Goal: Information Seeking & Learning: Learn about a topic

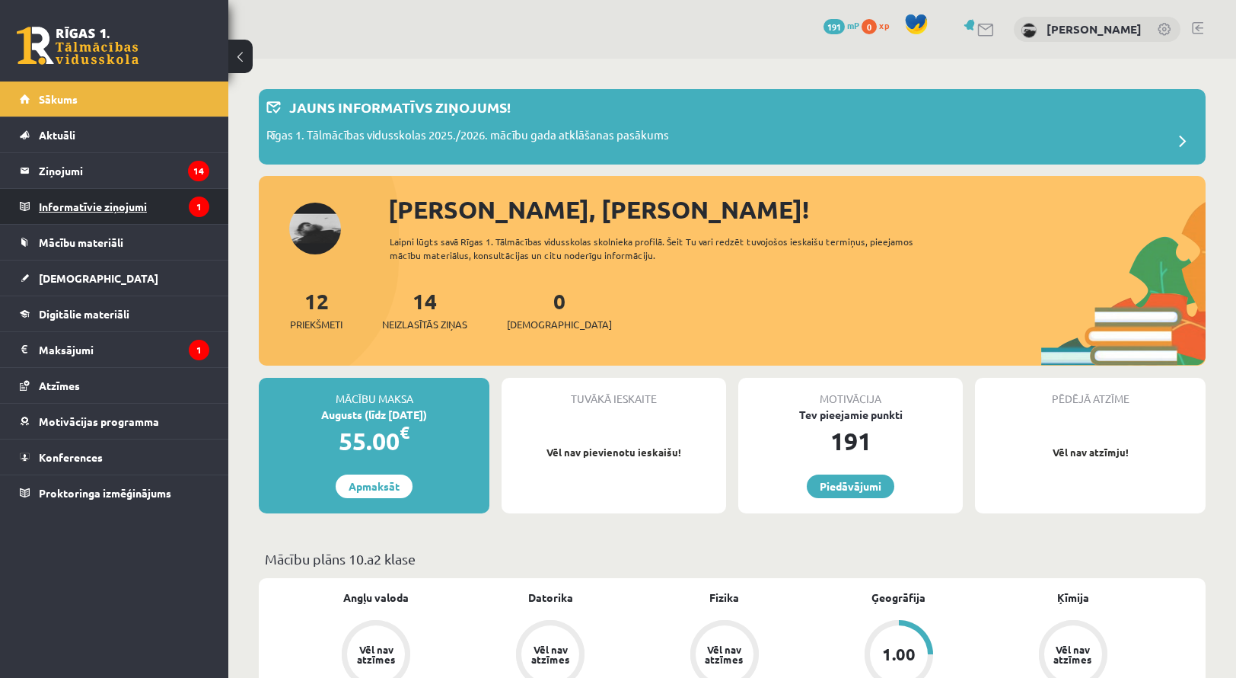
click at [110, 205] on legend "Informatīvie ziņojumi 1" at bounding box center [124, 206] width 171 height 35
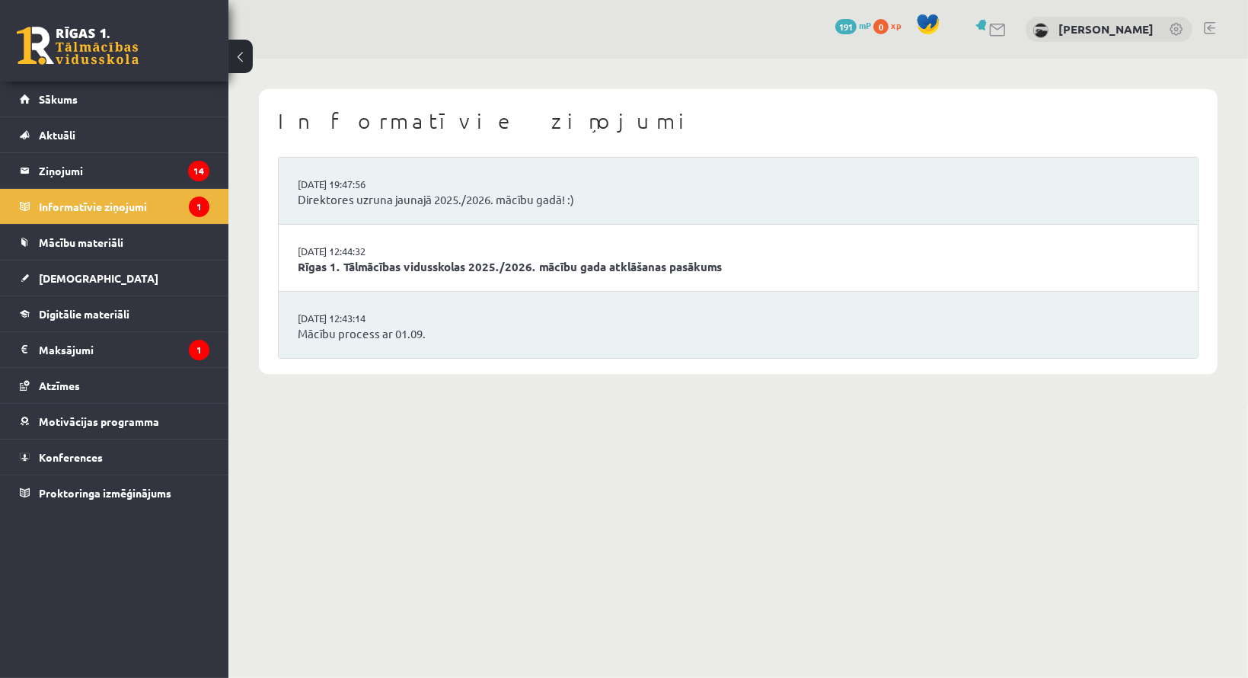
click at [379, 211] on li "29.08.2025 19:47:56 Direktores uzruna jaunajā 2025./2026. mācību gadā! :)" at bounding box center [738, 191] width 919 height 67
click at [379, 206] on link "Direktores uzruna jaunajā 2025./2026. mācību gadā! :)" at bounding box center [738, 200] width 881 height 18
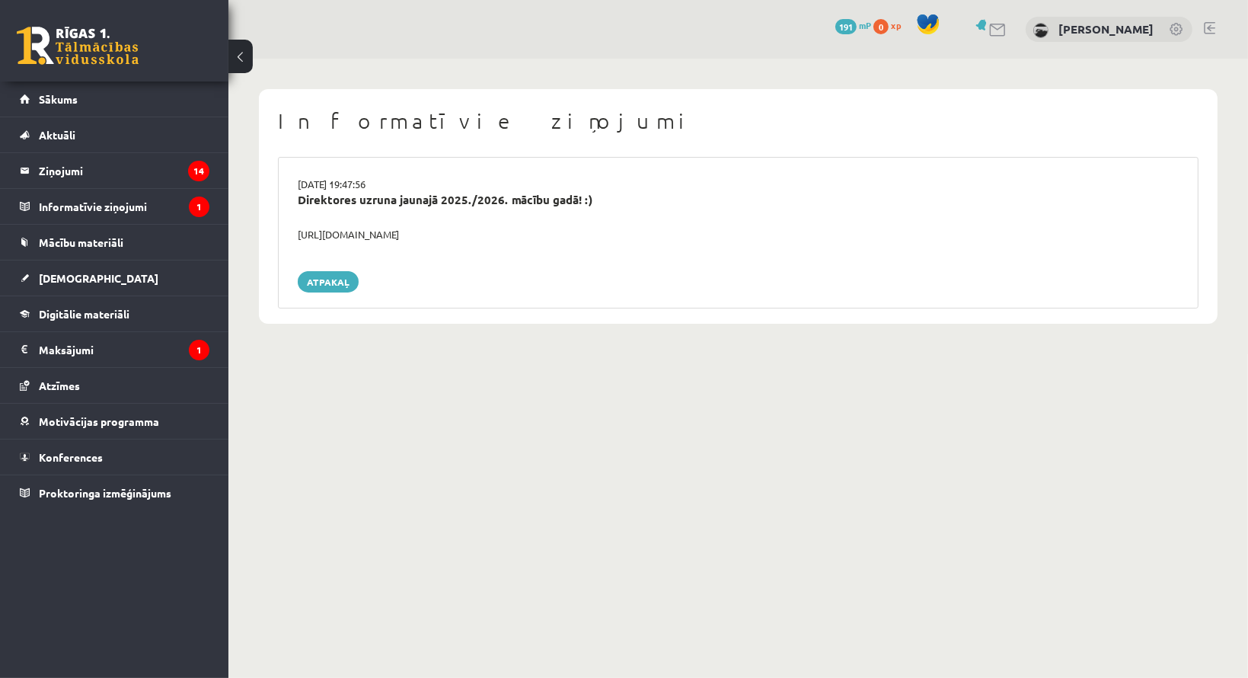
click at [451, 232] on div "https://youtube.com/shorts/lM8RsWyzCn4" at bounding box center [738, 234] width 904 height 15
drag, startPoint x: 354, startPoint y: 171, endPoint x: 352, endPoint y: 189, distance: 18.3
click at [353, 171] on div "29.08.2025 19:47:56 Direktores uzruna jaunajā 2025./2026. mācību gadā! :) https…" at bounding box center [738, 233] width 920 height 152
click at [365, 209] on div "Direktores uzruna jaunajā 2025./2026. mācību gadā! :)" at bounding box center [738, 209] width 904 height 36
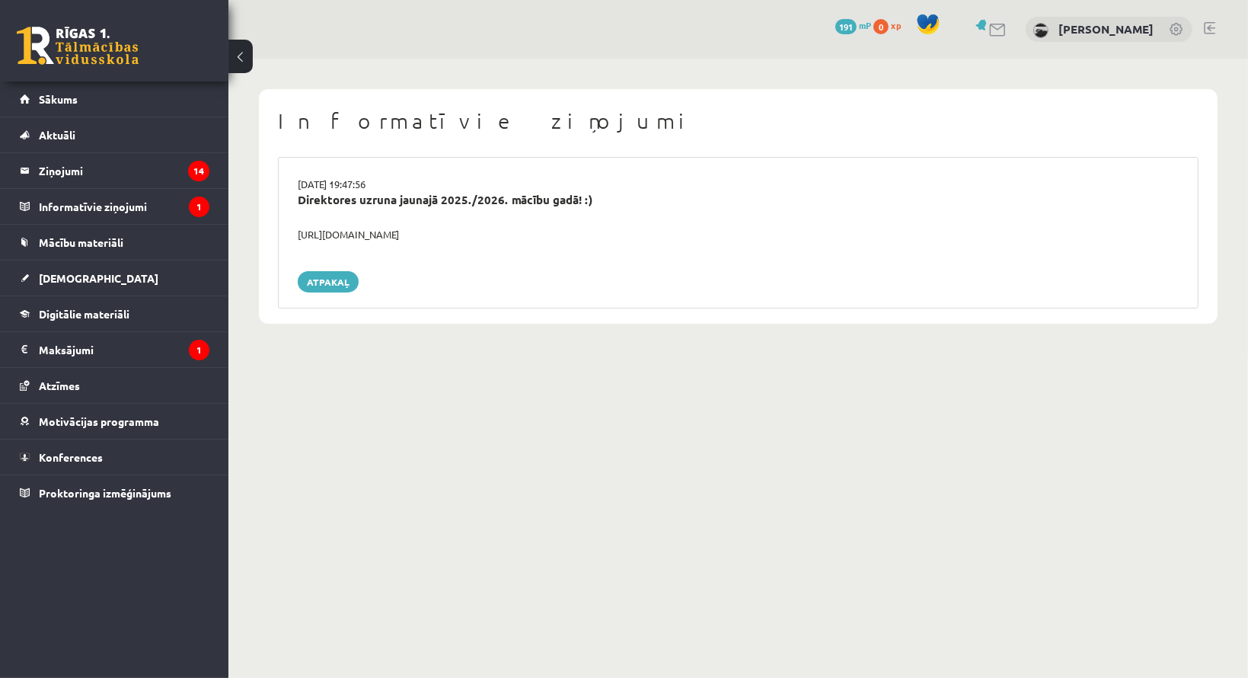
click at [366, 205] on div "Direktores uzruna jaunajā 2025./2026. mācību gadā! :)" at bounding box center [738, 200] width 881 height 18
click at [365, 201] on div "Direktores uzruna jaunajā 2025./2026. mācību gadā! :)" at bounding box center [738, 200] width 881 height 18
drag, startPoint x: 300, startPoint y: 233, endPoint x: 442, endPoint y: 247, distance: 143.1
click at [442, 247] on div "29.08.2025 19:47:56 Direktores uzruna jaunajā 2025./2026. mācību gadā! :) https…" at bounding box center [738, 233] width 920 height 152
copy div "https://youtube.com/shorts/lM8RsWyzCn4"
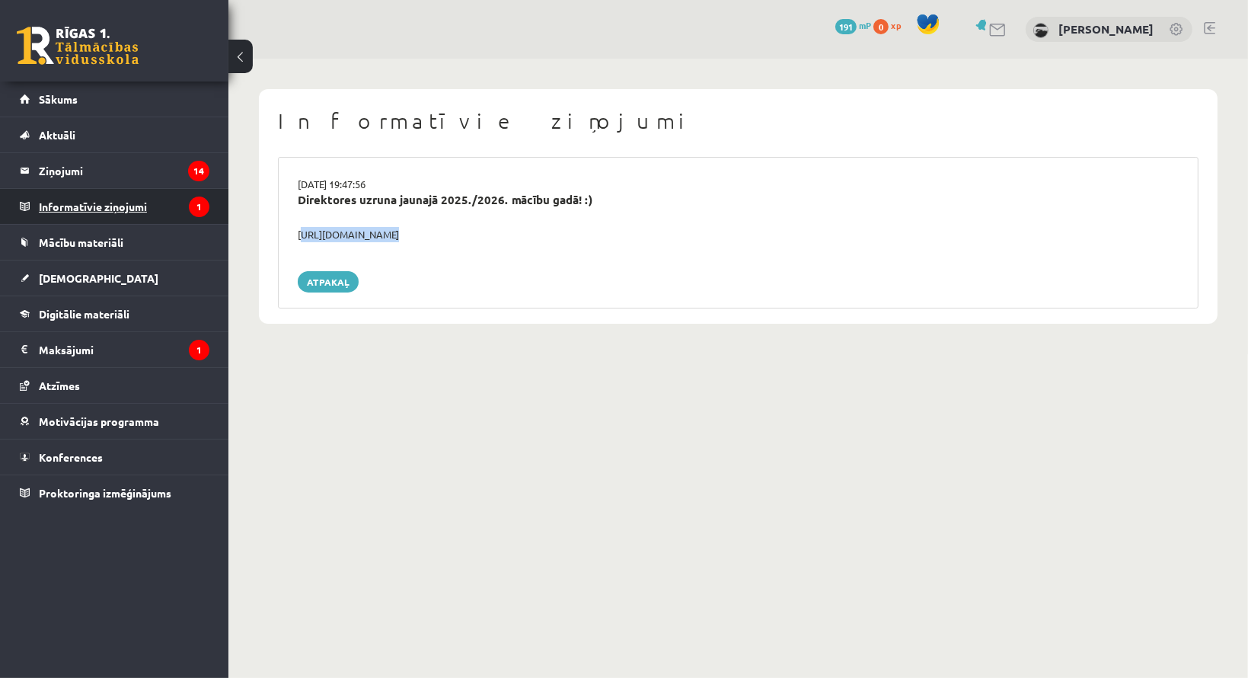
click at [150, 202] on legend "Informatīvie ziņojumi 1" at bounding box center [124, 206] width 171 height 35
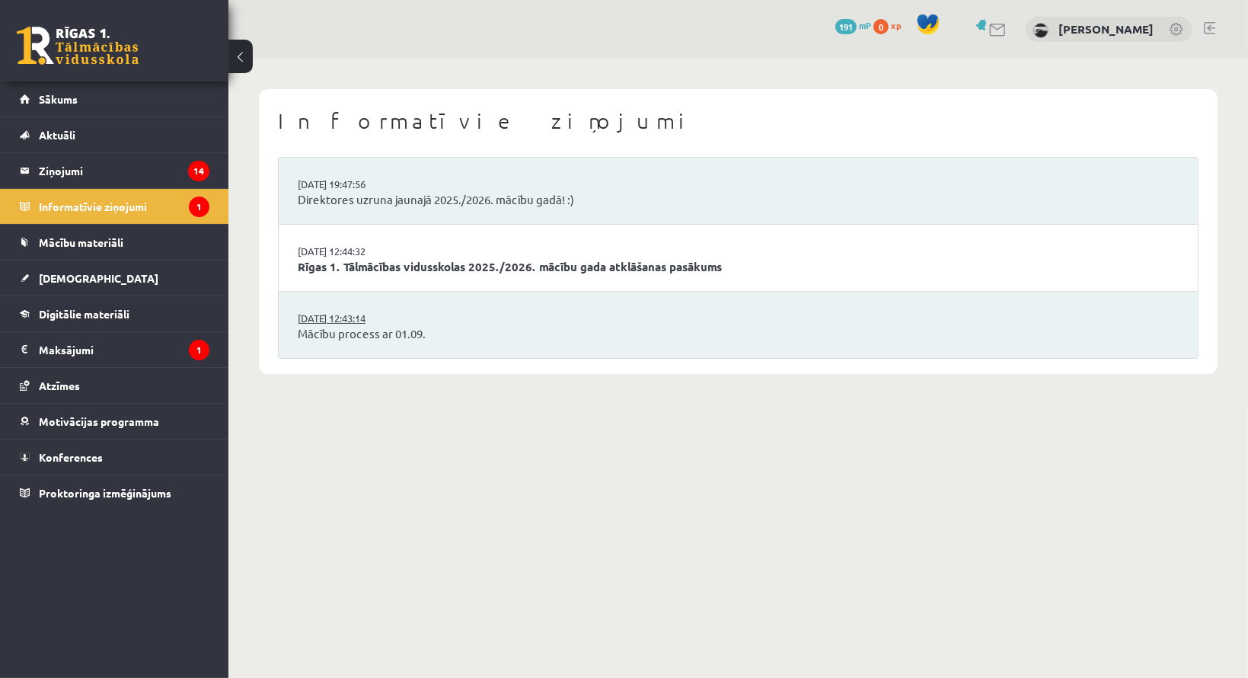
click at [335, 317] on link "[DATE] 12:43:14" at bounding box center [355, 318] width 114 height 15
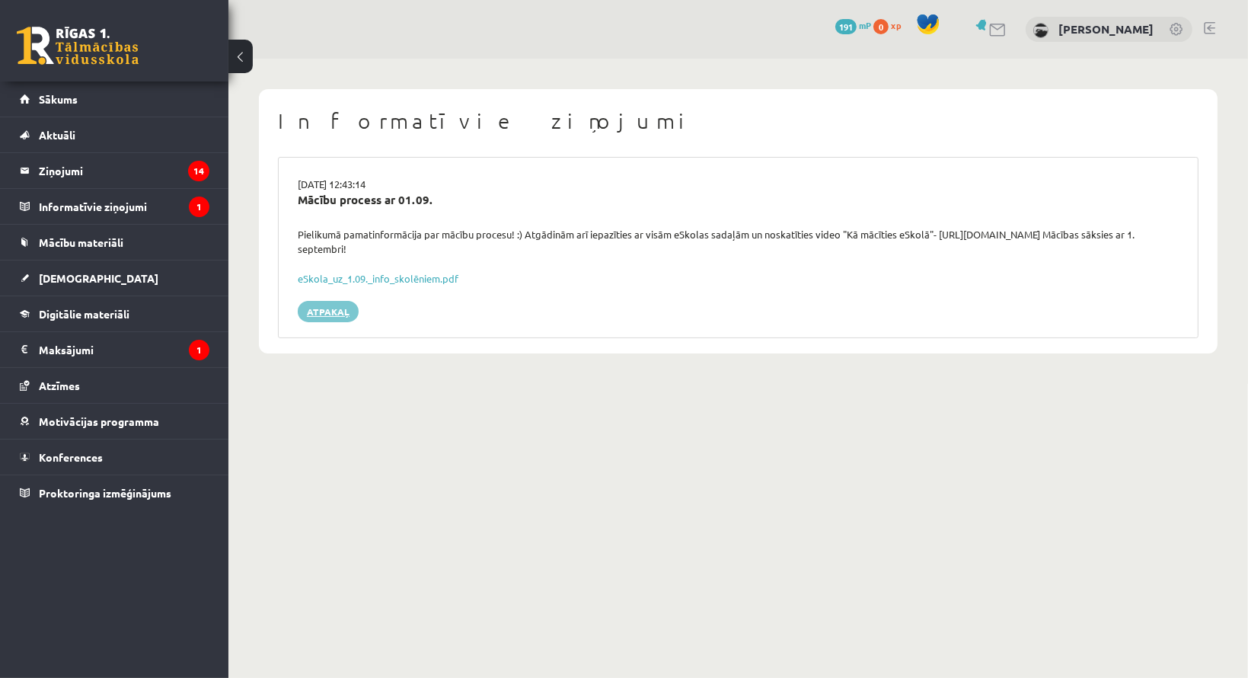
click at [332, 308] on link "Atpakaļ" at bounding box center [328, 311] width 61 height 21
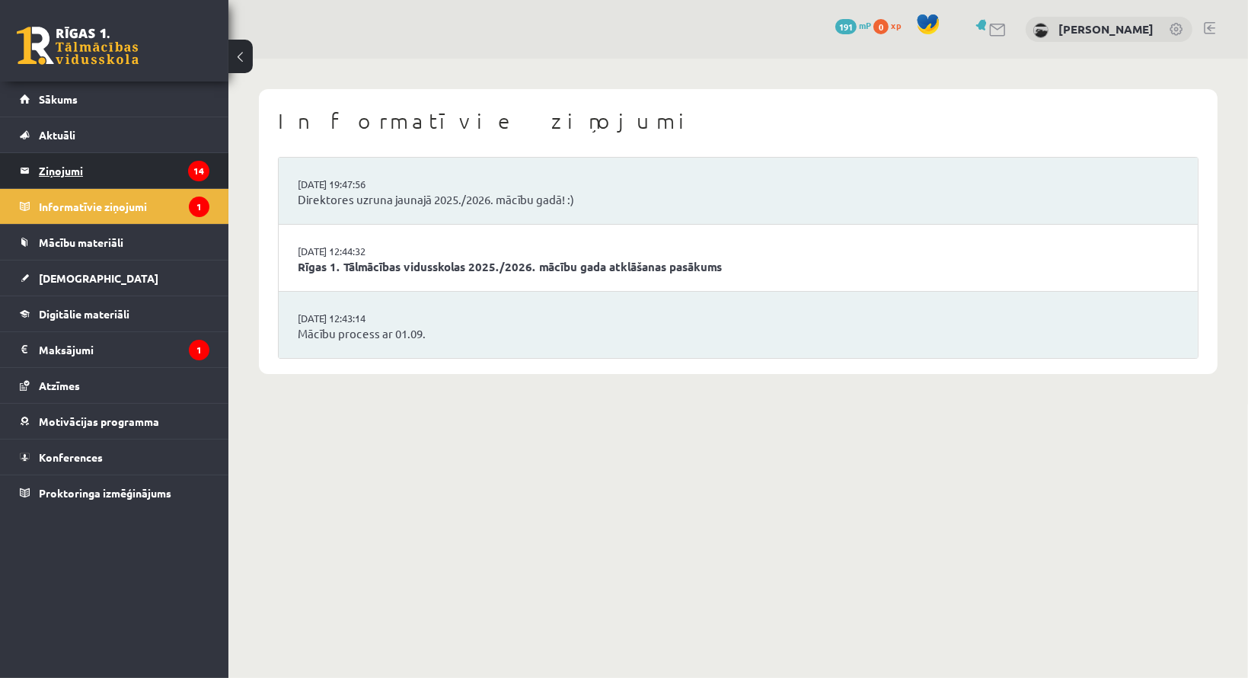
click at [158, 166] on legend "Ziņojumi 14" at bounding box center [124, 170] width 171 height 35
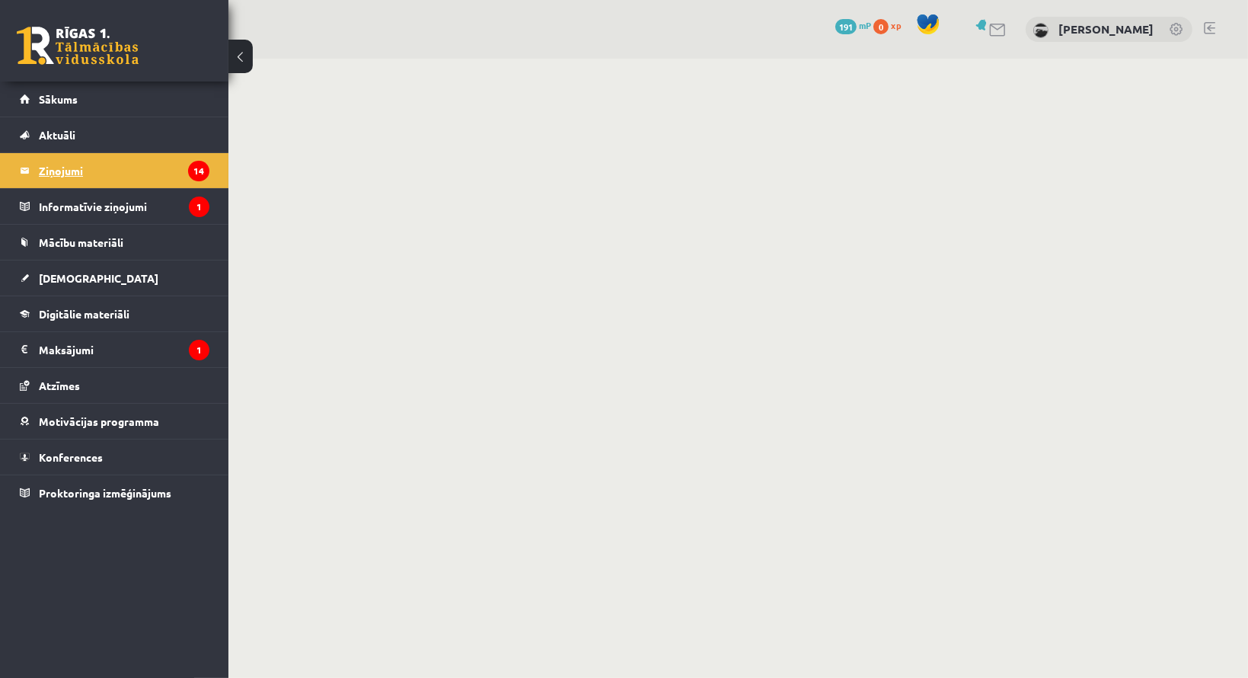
click at [158, 165] on legend "Ziņojumi 14" at bounding box center [124, 170] width 171 height 35
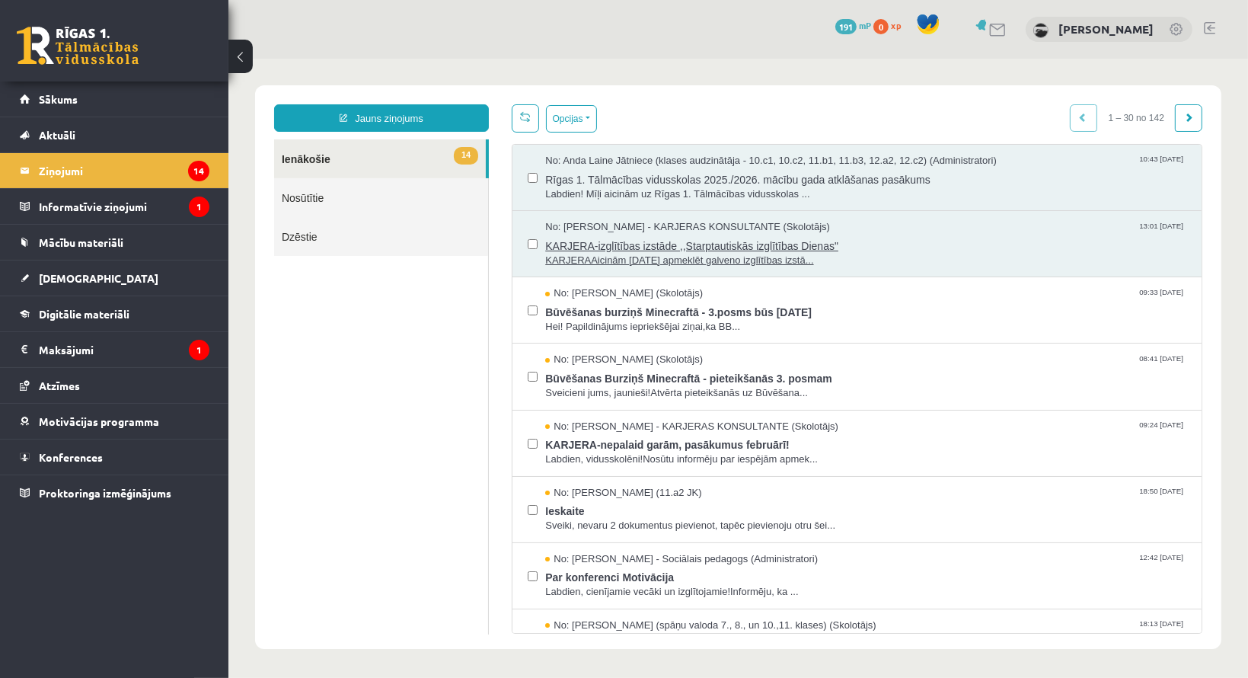
click at [630, 253] on span "KARJERAAicinām [DATE] apmeklēt galveno izglītības izstā..." at bounding box center [864, 260] width 641 height 14
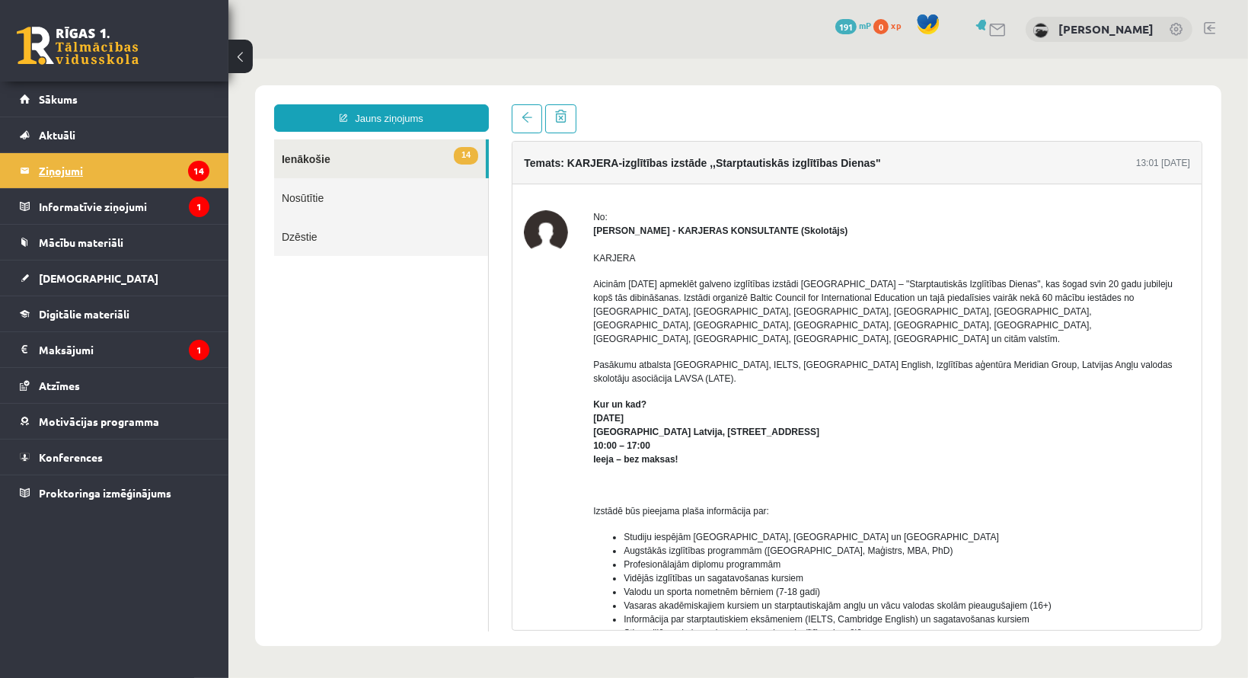
click at [124, 171] on legend "Ziņojumi 14" at bounding box center [124, 170] width 171 height 35
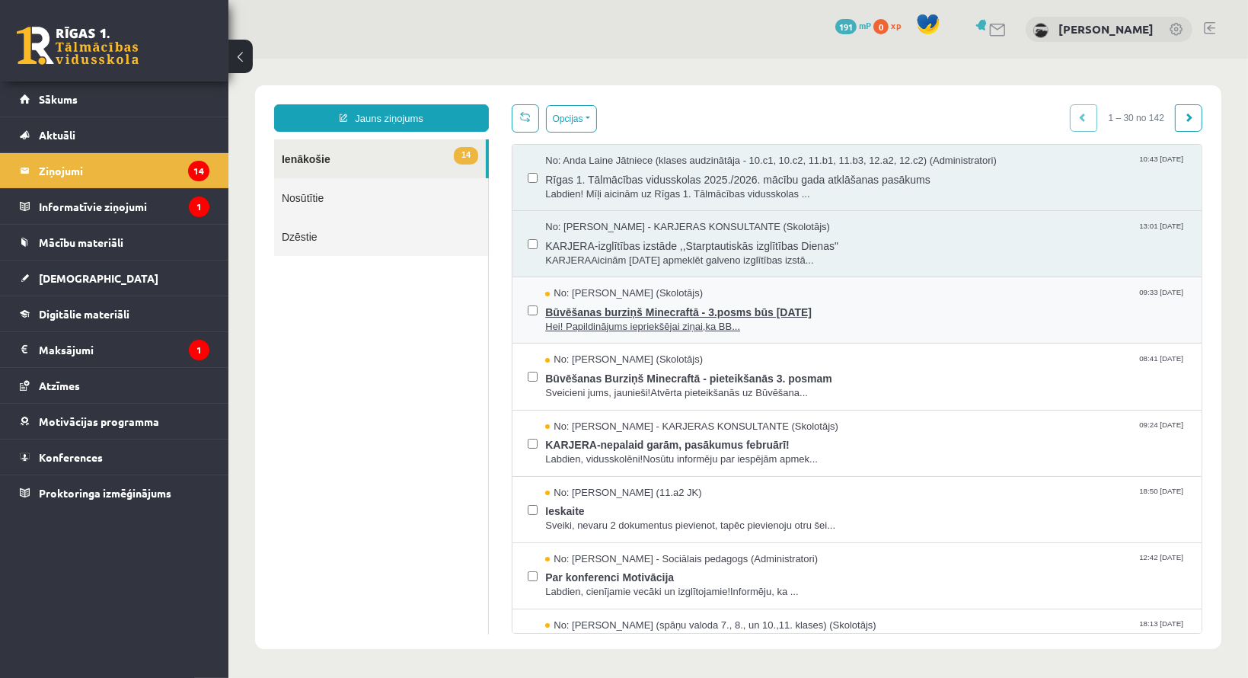
click at [700, 289] on div "No: Uģis Kagainis (Skolotājs) 09:33 07/02/2025" at bounding box center [864, 292] width 641 height 14
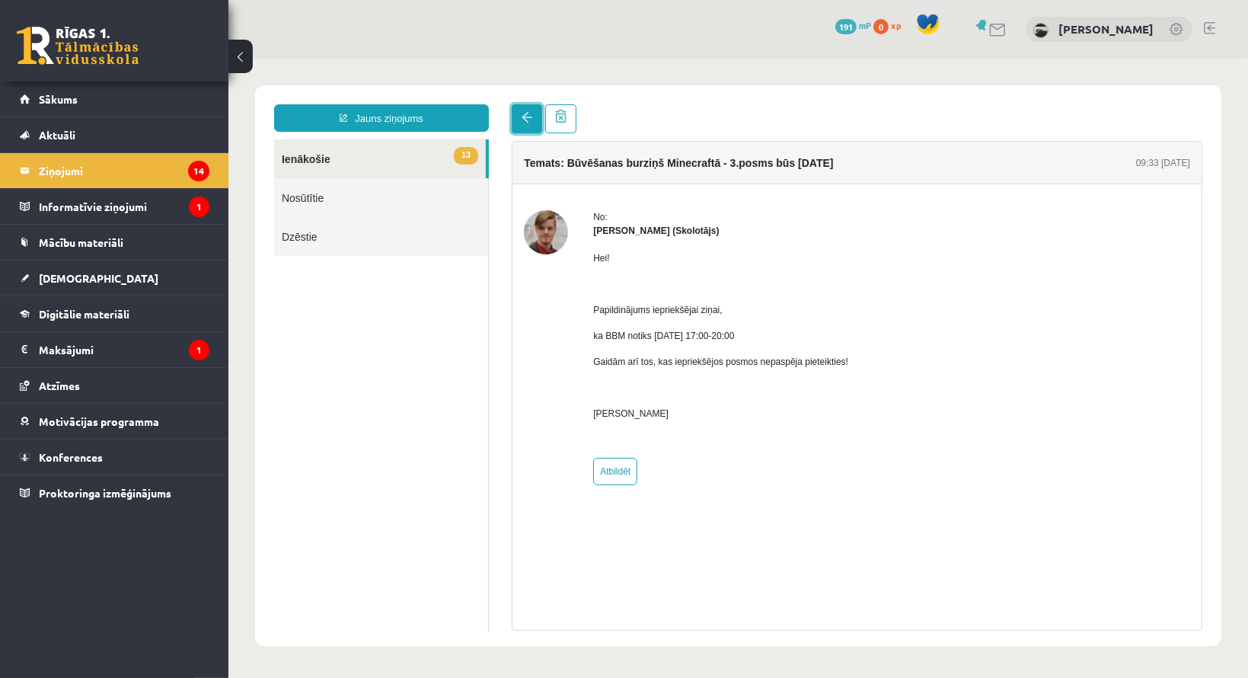
click at [531, 121] on span at bounding box center [526, 116] width 11 height 11
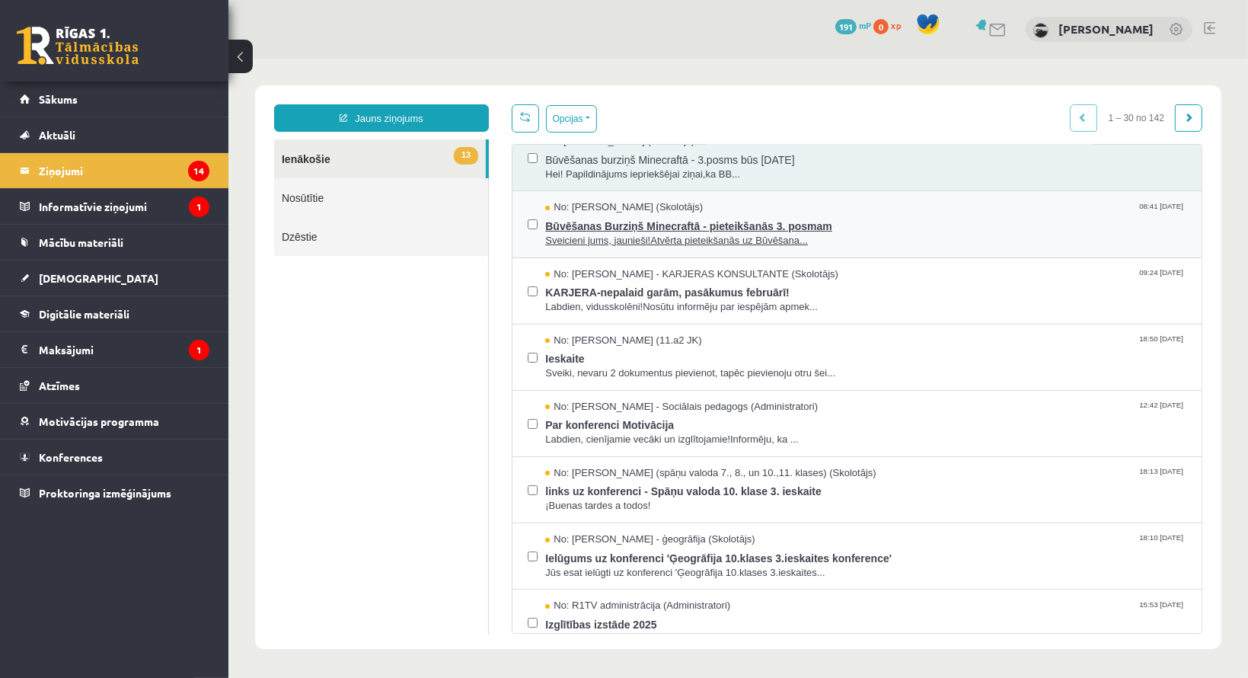
click at [666, 228] on span "Būvēšanas Burziņš Minecraftā - pieteikšanās 3. posmam" at bounding box center [864, 223] width 641 height 19
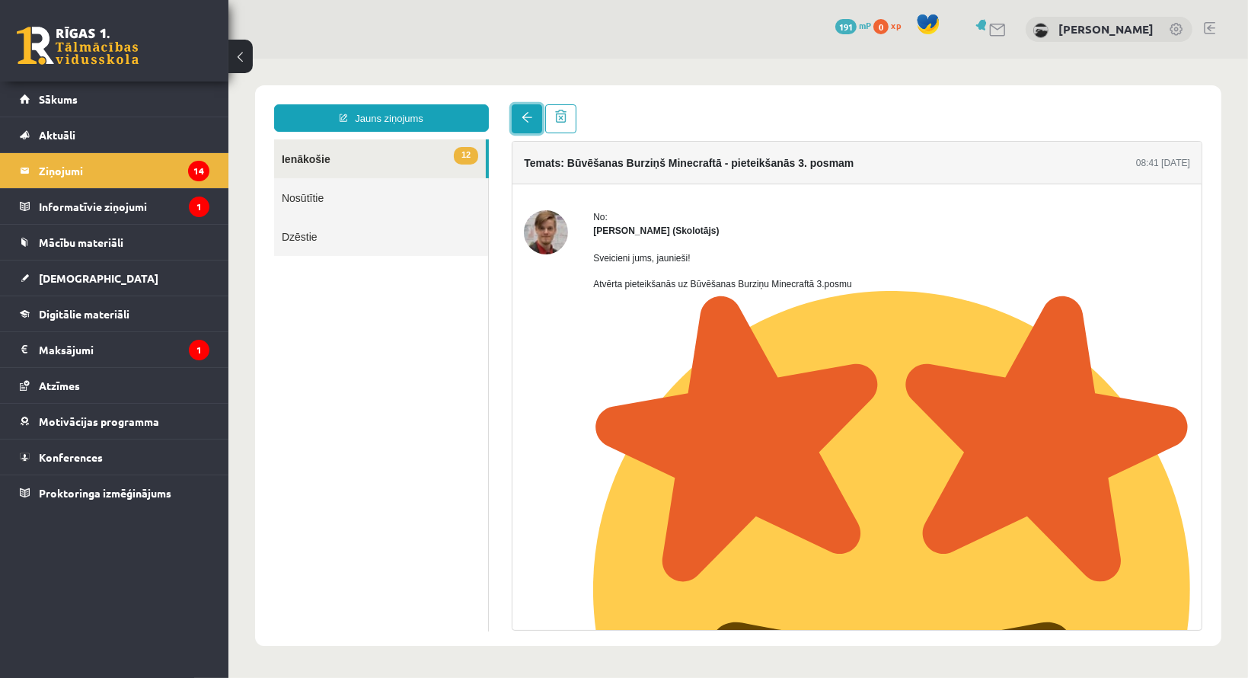
click at [526, 123] on link at bounding box center [526, 118] width 30 height 29
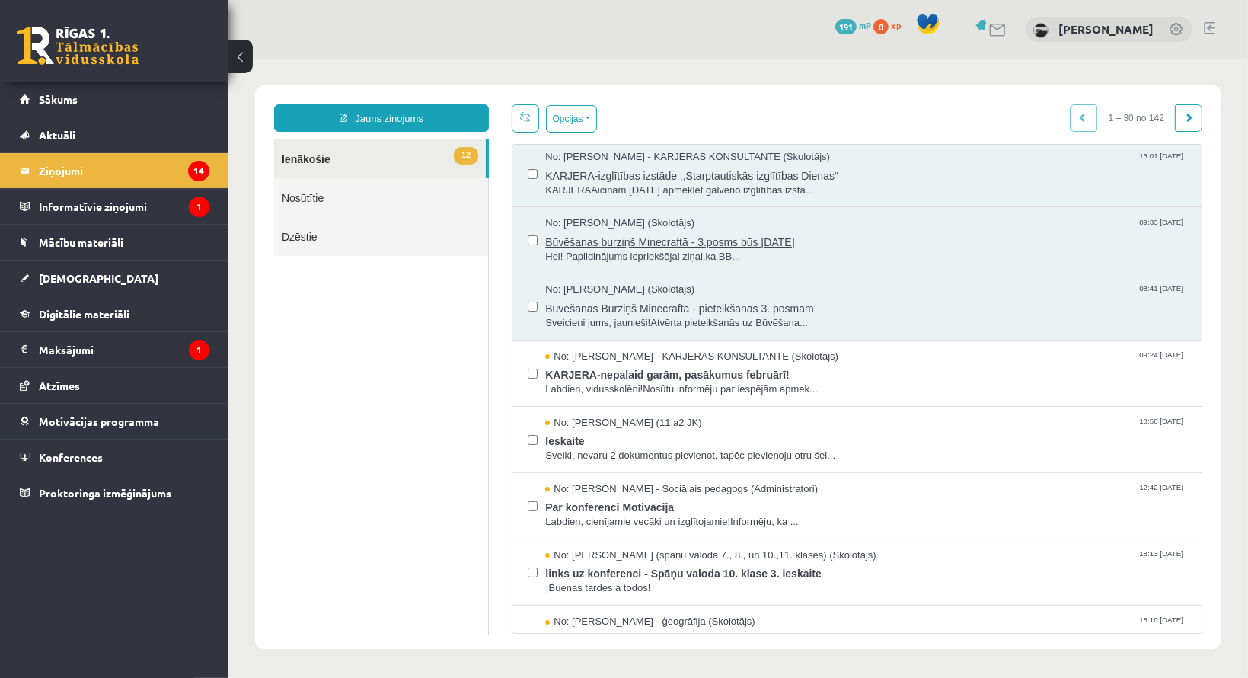
scroll to position [152, 0]
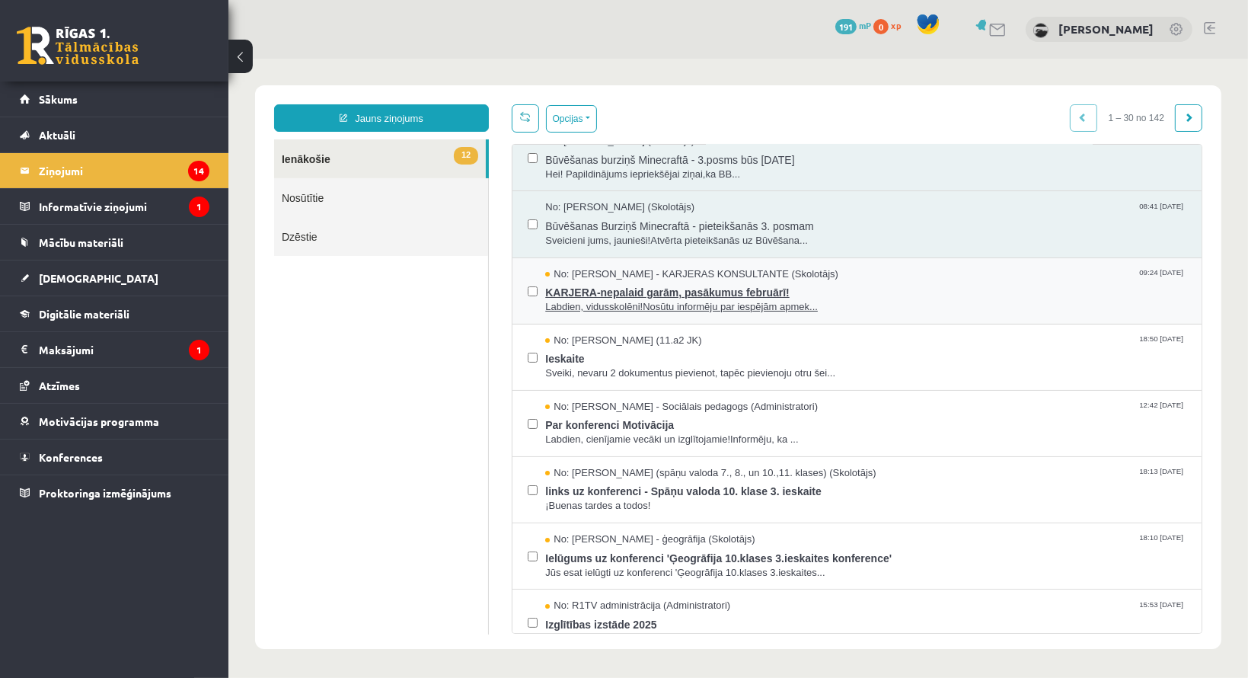
click at [686, 296] on span "KARJERA-nepalaid garām, pasākumus februārī!" at bounding box center [864, 289] width 641 height 19
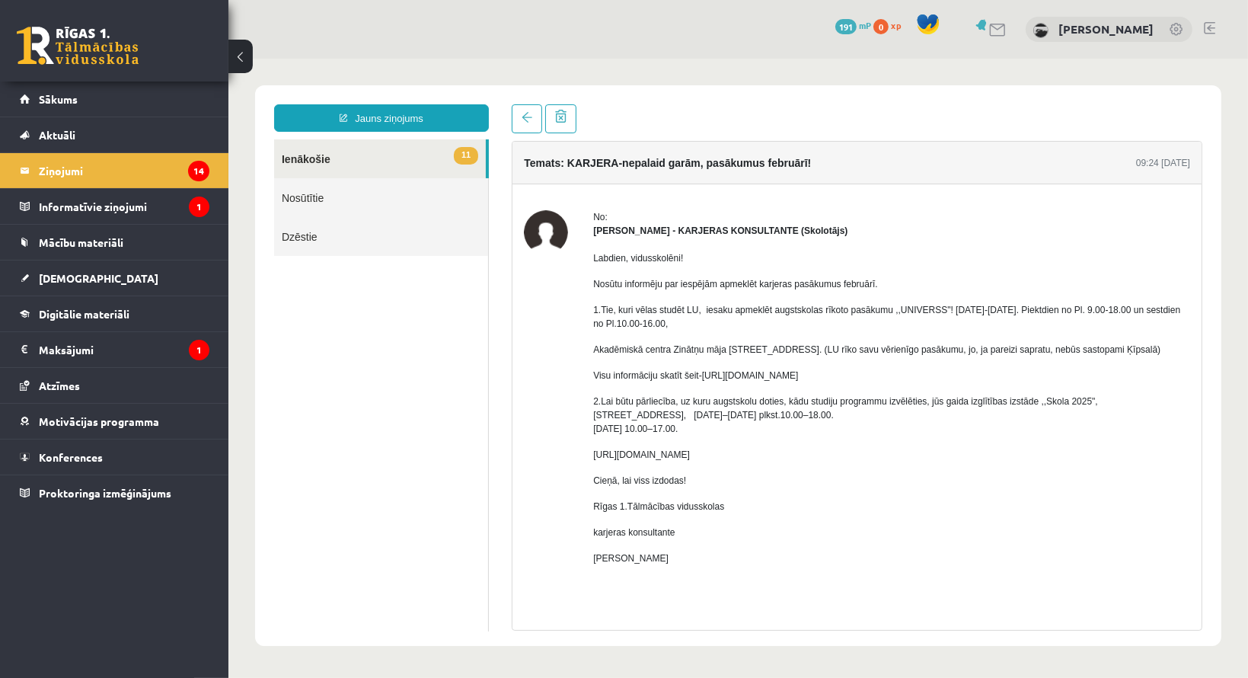
scroll to position [0, 0]
click at [515, 115] on link at bounding box center [526, 118] width 30 height 29
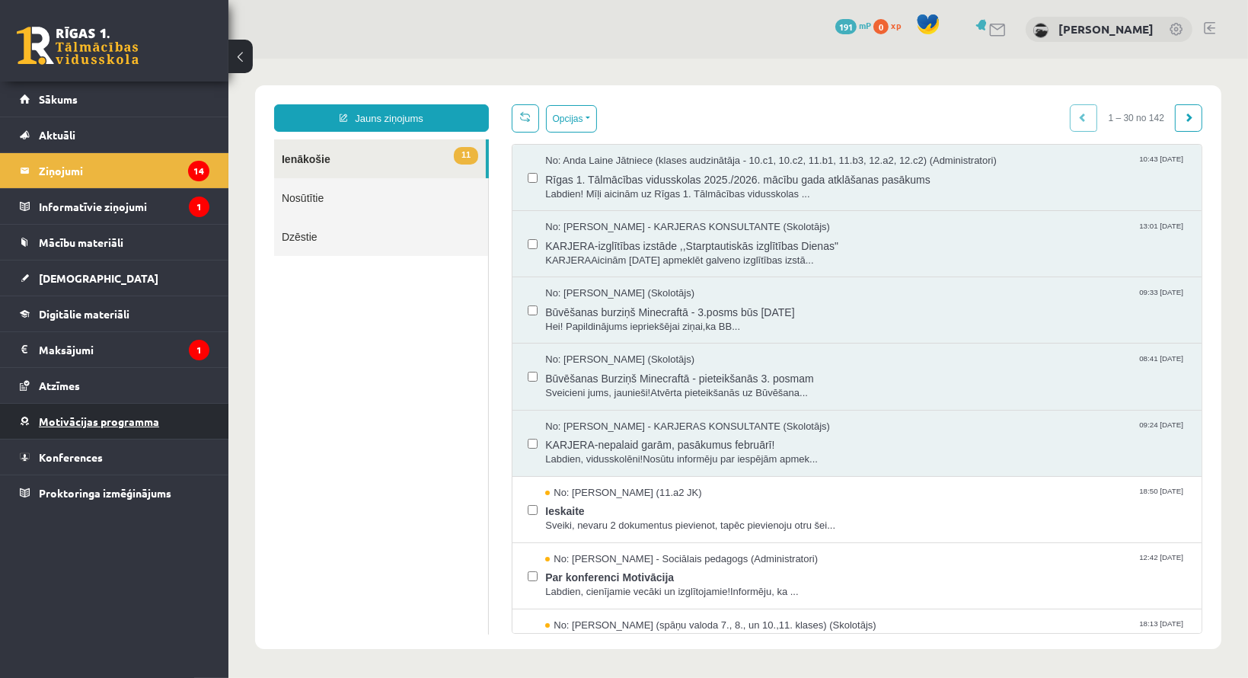
click at [129, 418] on span "Motivācijas programma" at bounding box center [99, 421] width 120 height 14
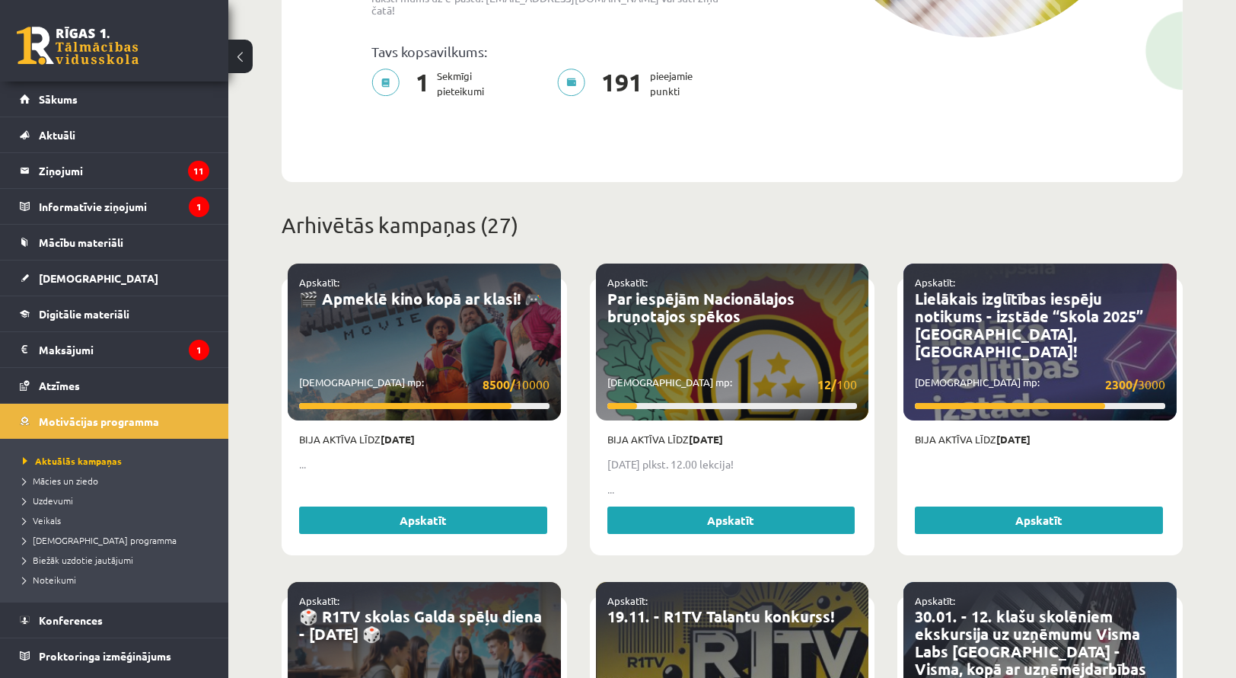
scroll to position [228, 0]
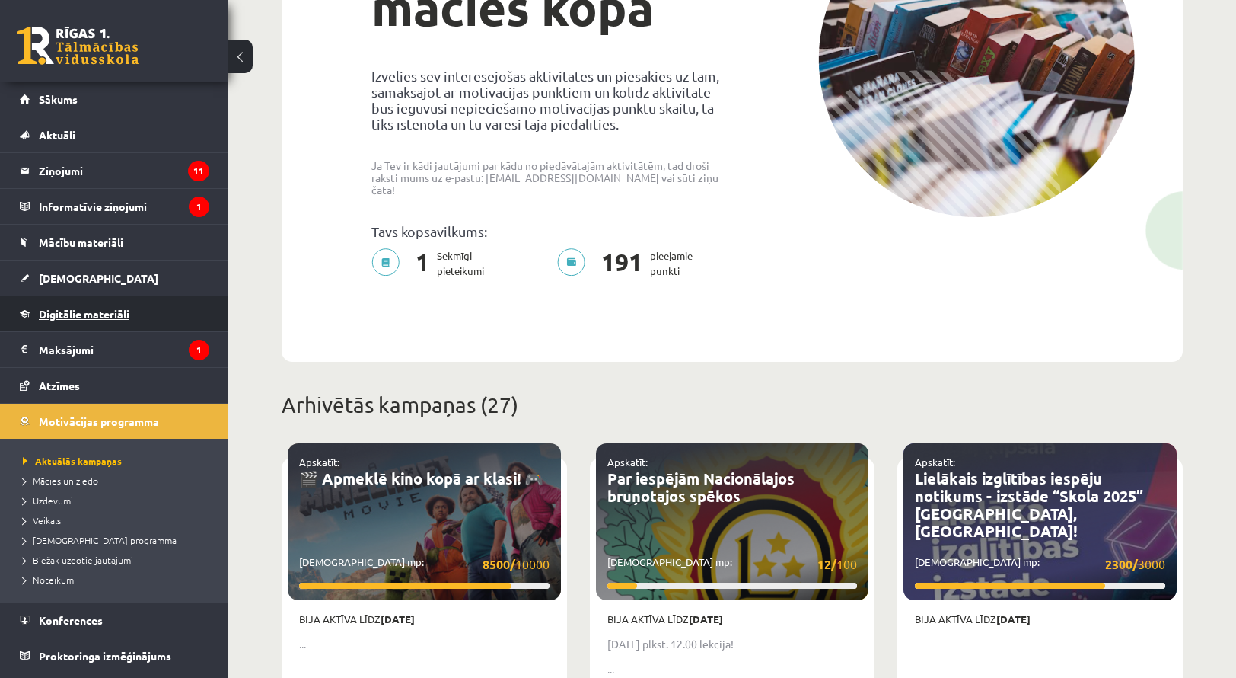
click at [52, 322] on link "Digitālie materiāli" at bounding box center [115, 313] width 190 height 35
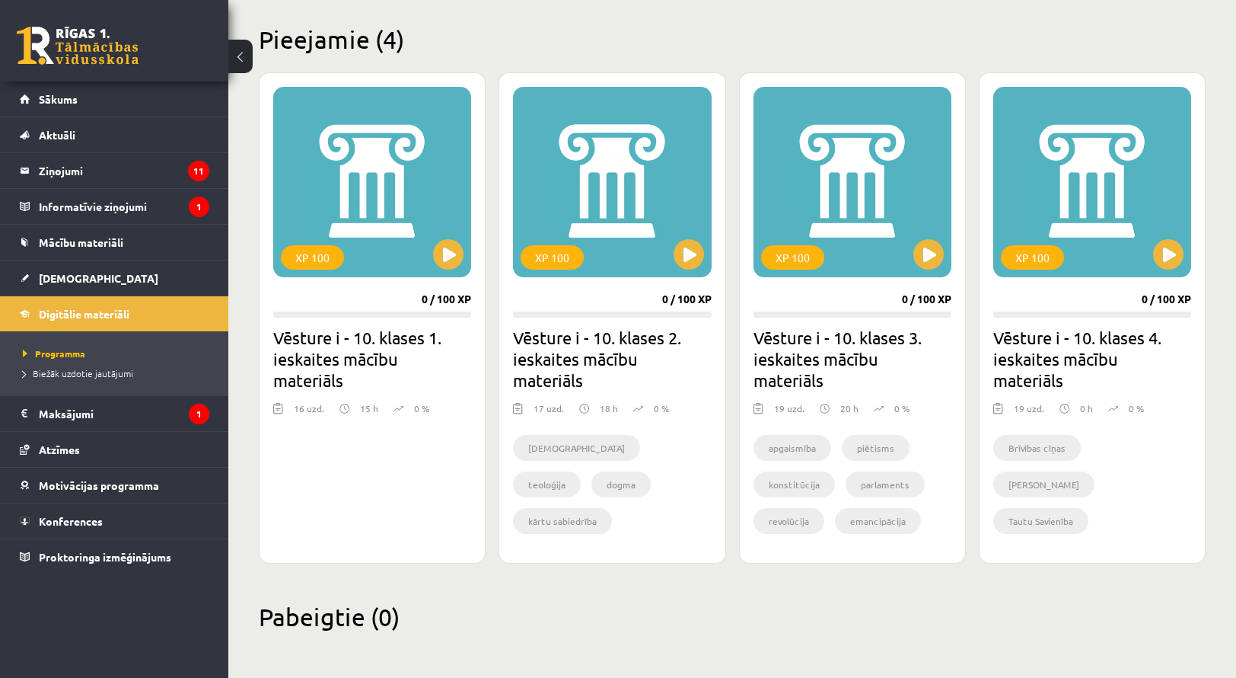
scroll to position [364, 0]
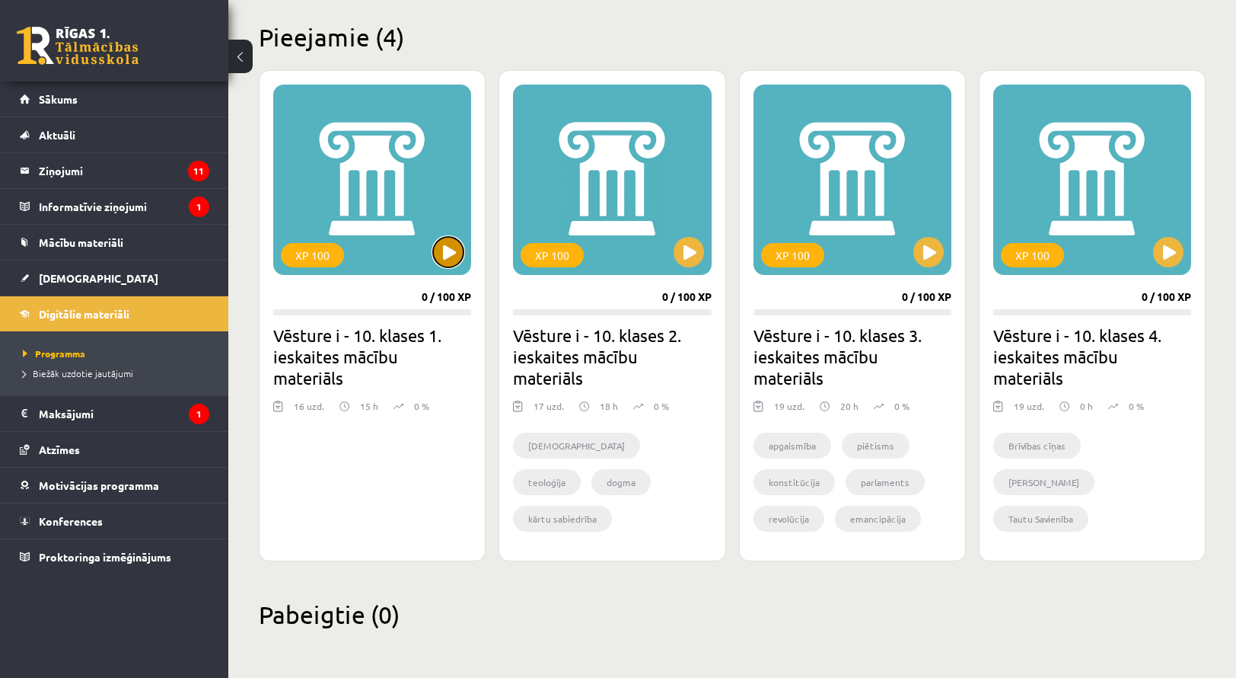
click at [450, 260] on button at bounding box center [448, 252] width 30 height 30
click at [337, 253] on div "XP 100" at bounding box center [312, 255] width 63 height 24
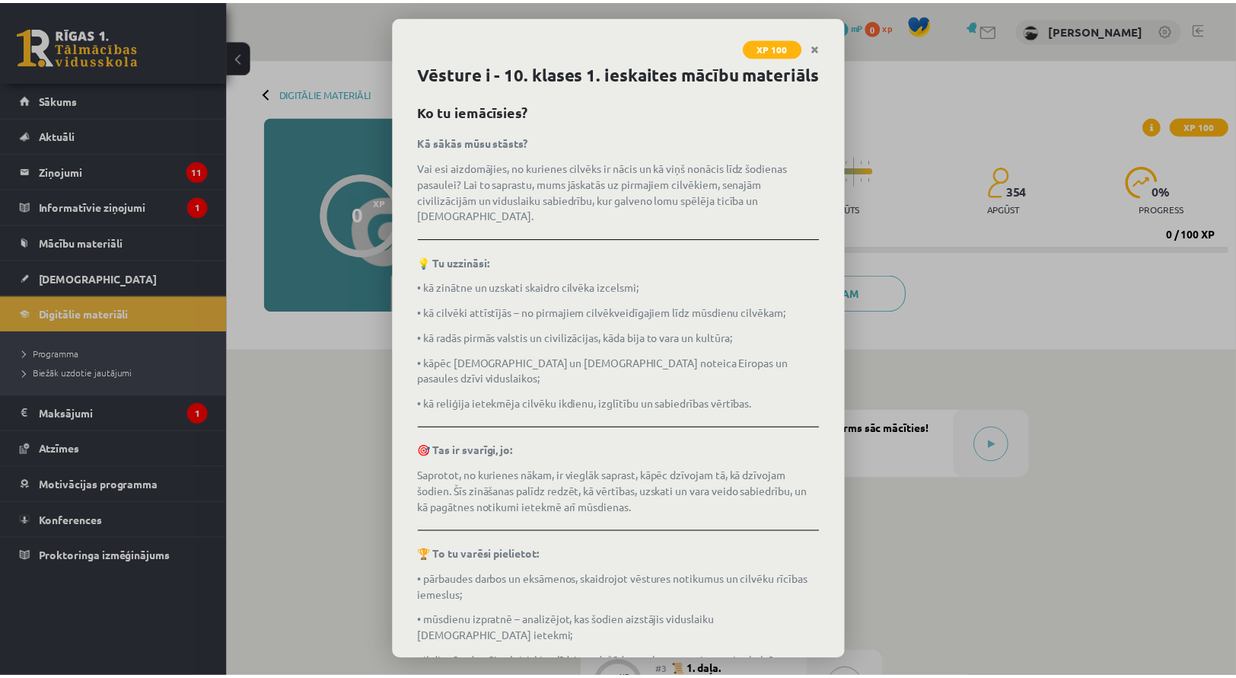
scroll to position [94, 0]
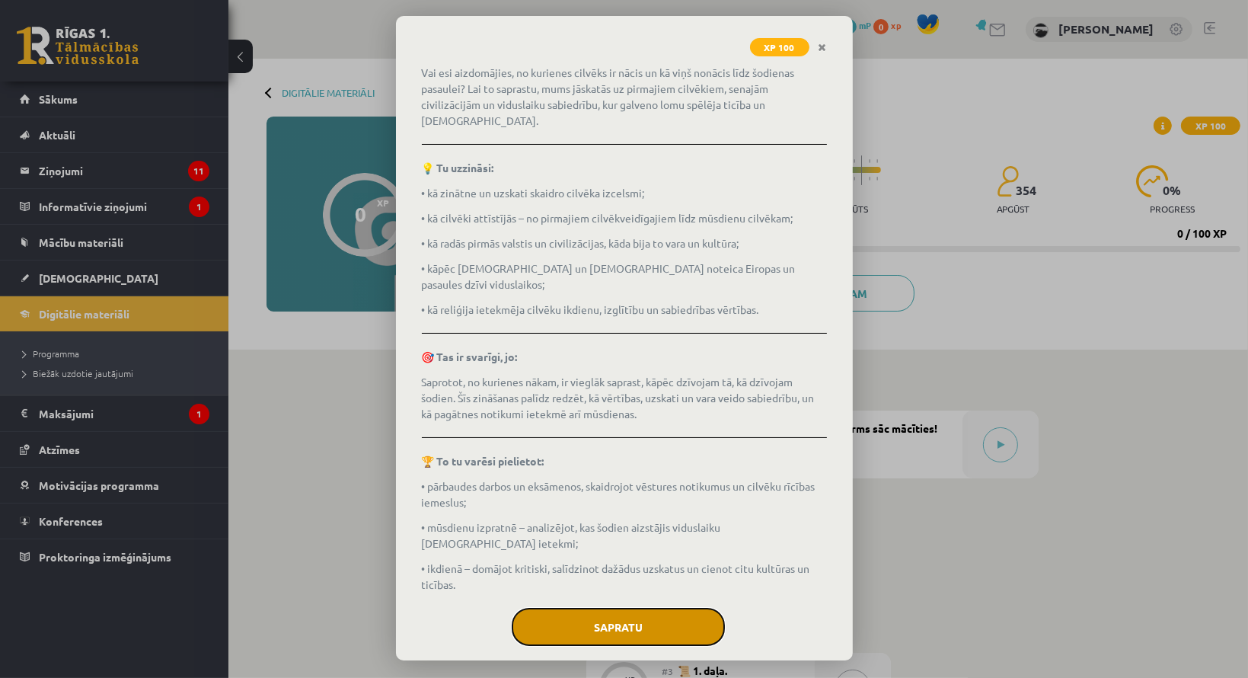
click at [607, 608] on button "Sapratu" at bounding box center [618, 627] width 213 height 38
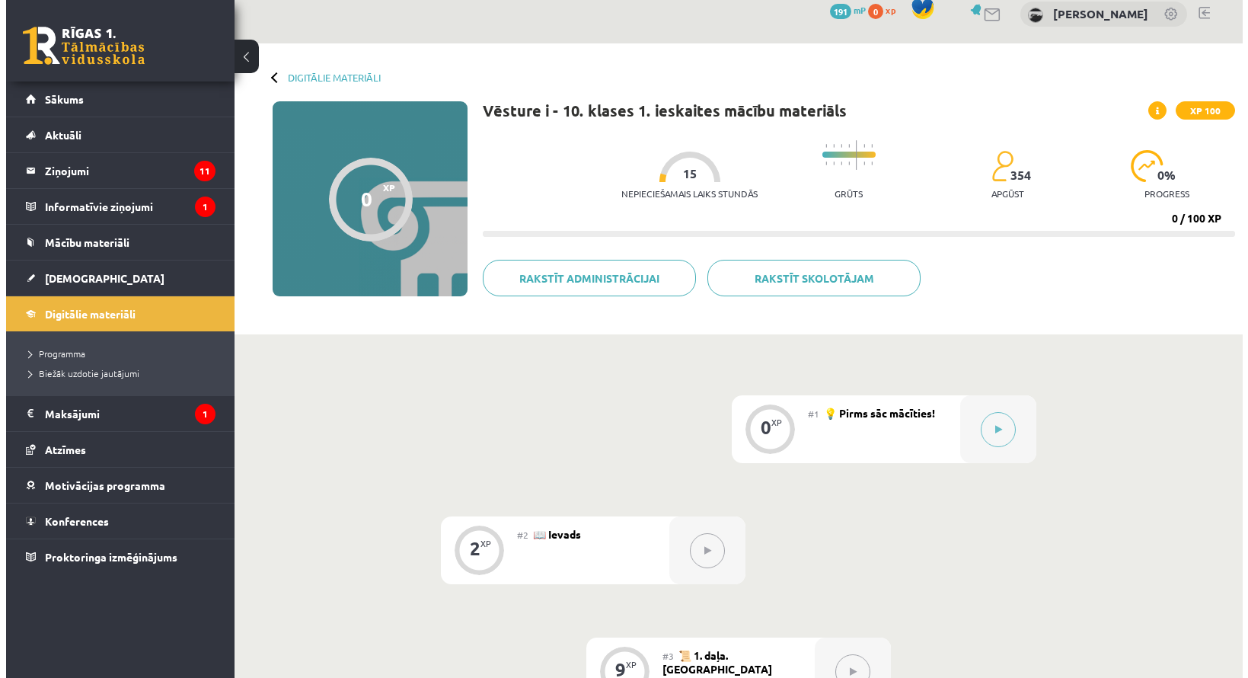
scroll to position [0, 0]
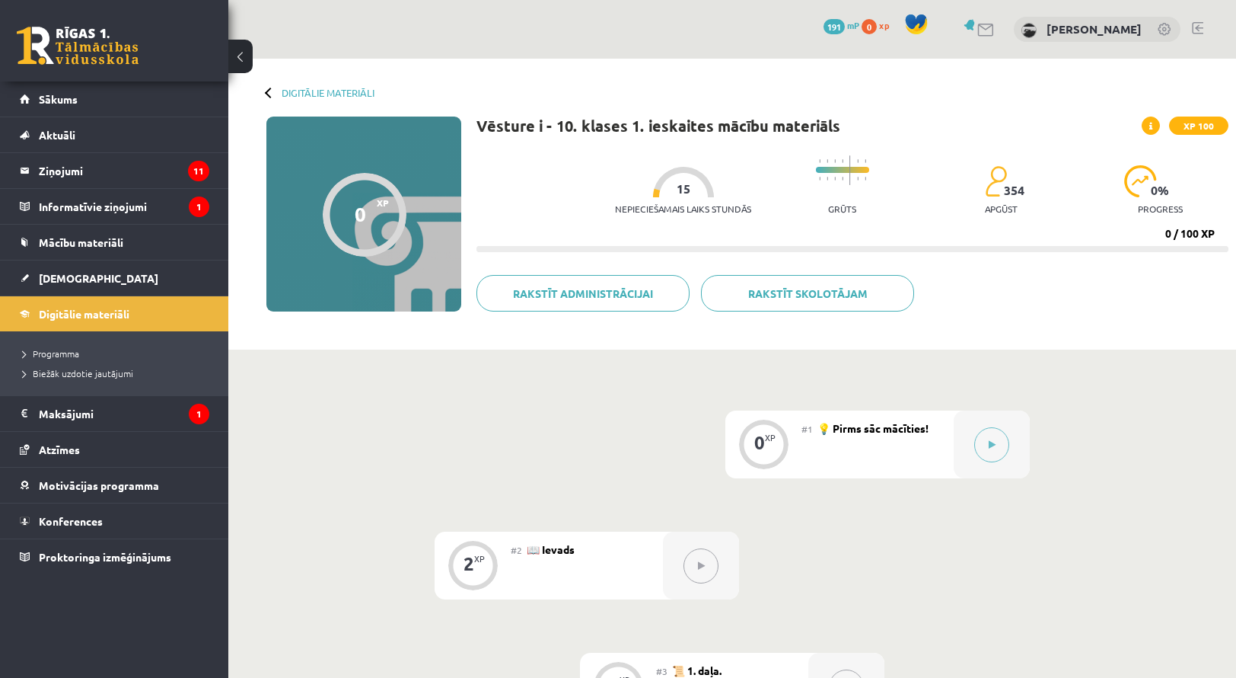
click at [770, 443] on div "0 XP" at bounding box center [764, 442] width 46 height 46
click at [995, 444] on icon at bounding box center [992, 444] width 7 height 9
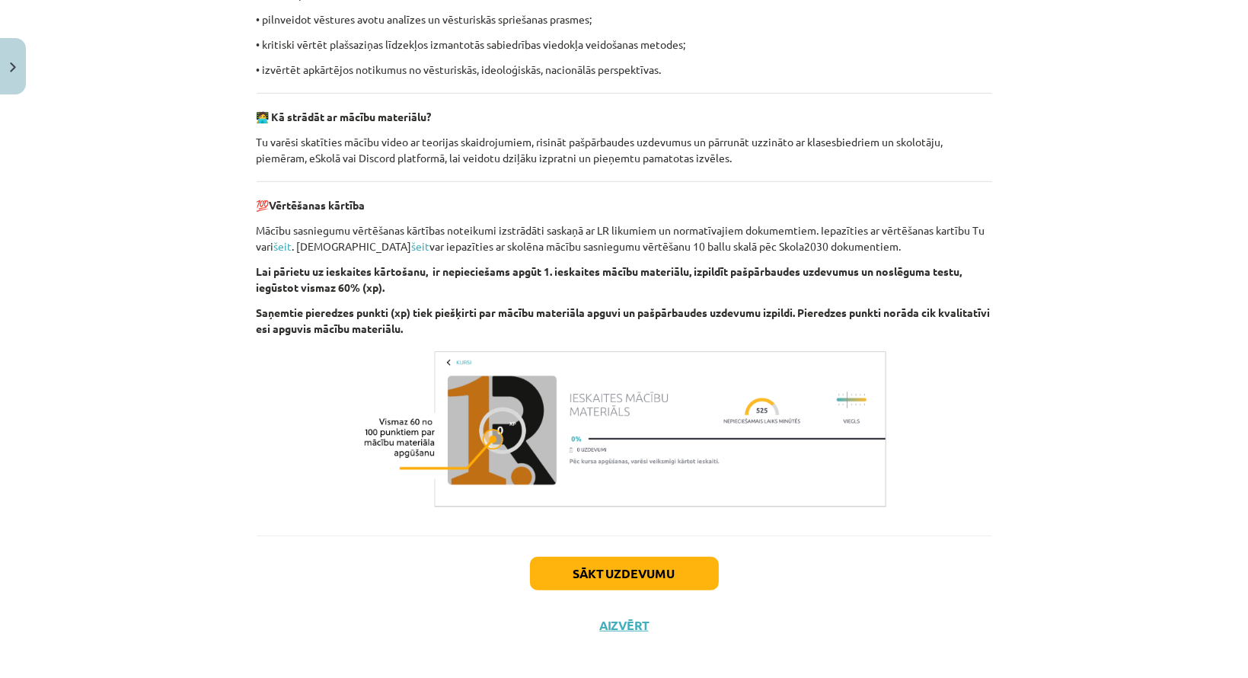
scroll to position [961, 0]
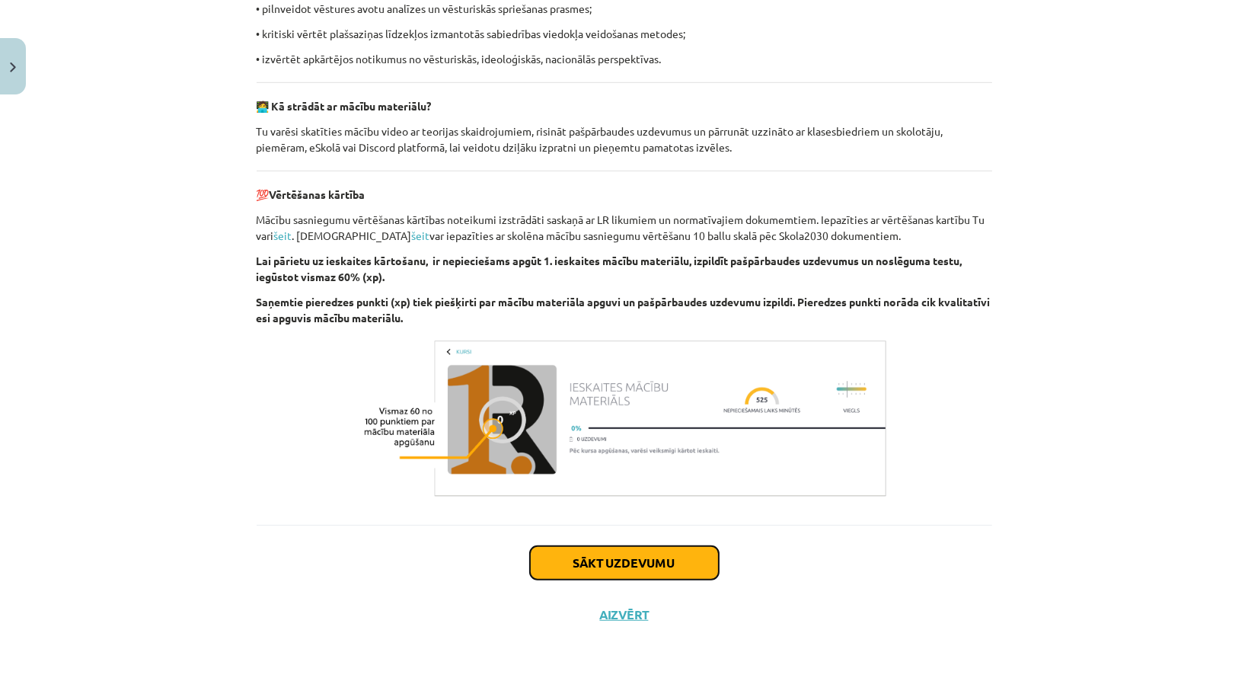
click at [609, 557] on button "Sākt uzdevumu" at bounding box center [624, 562] width 189 height 33
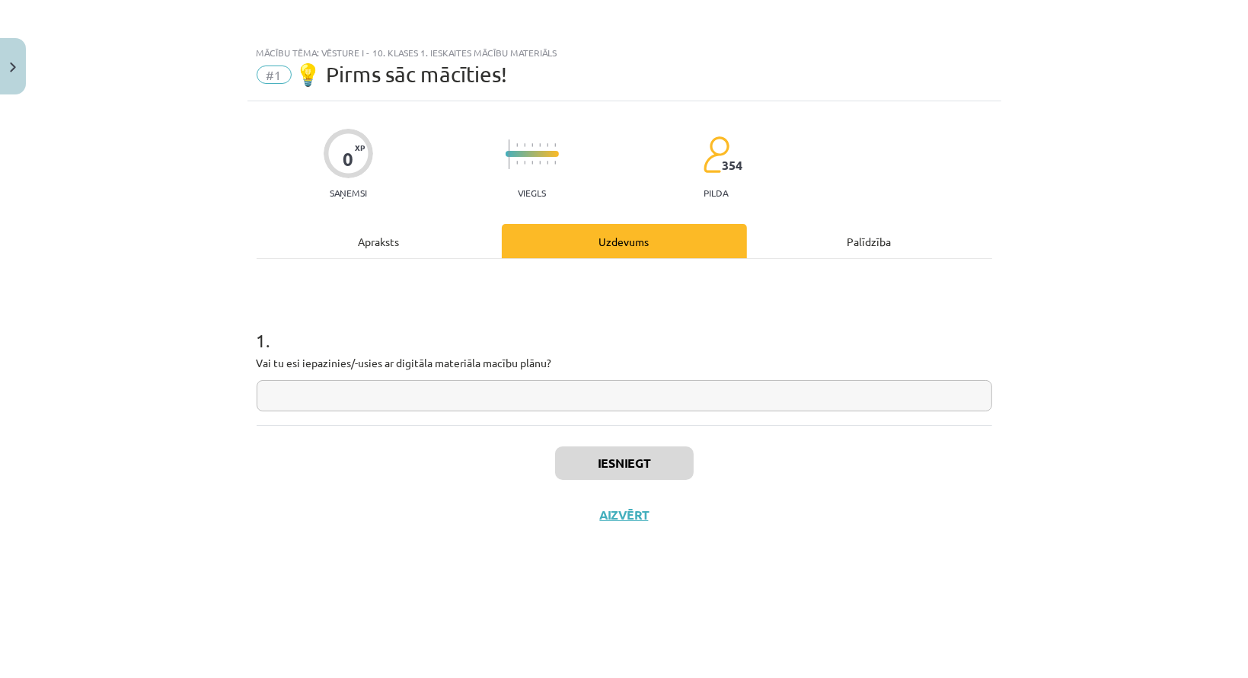
click at [280, 391] on input "text" at bounding box center [624, 395] width 735 height 31
type input "**********"
click at [612, 470] on button "Iesniegt" at bounding box center [624, 462] width 139 height 33
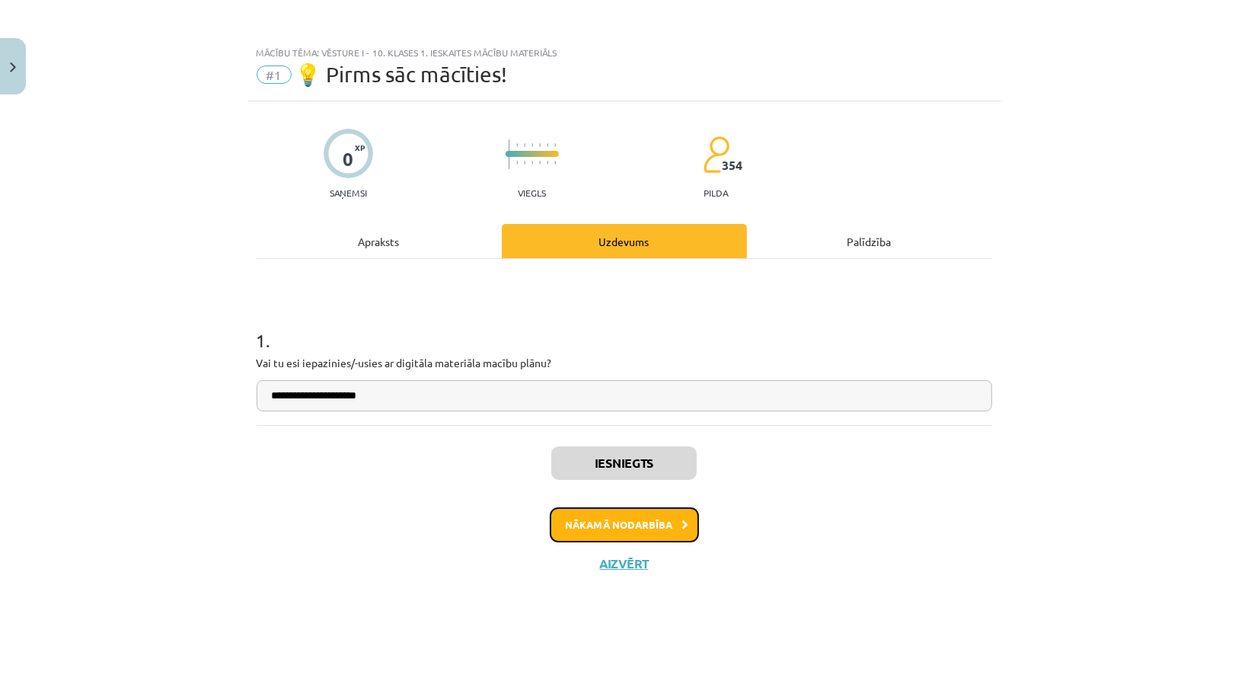
click at [620, 523] on button "Nākamā nodarbība" at bounding box center [624, 524] width 149 height 35
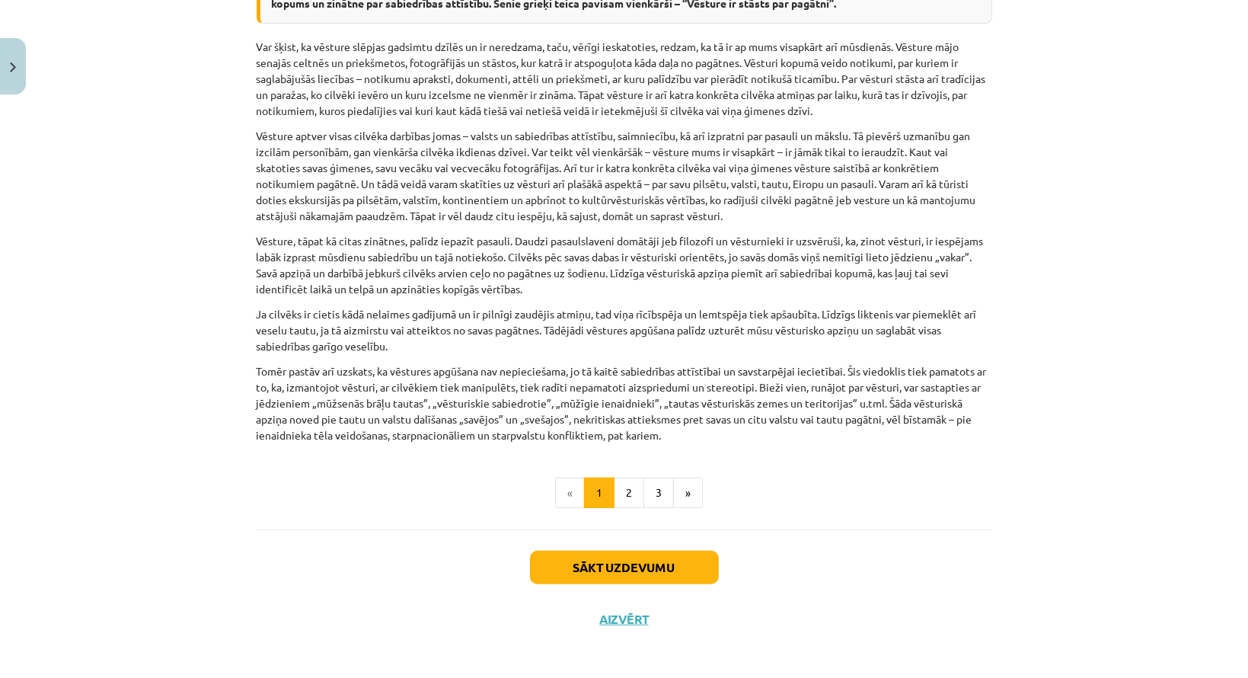
scroll to position [688, 0]
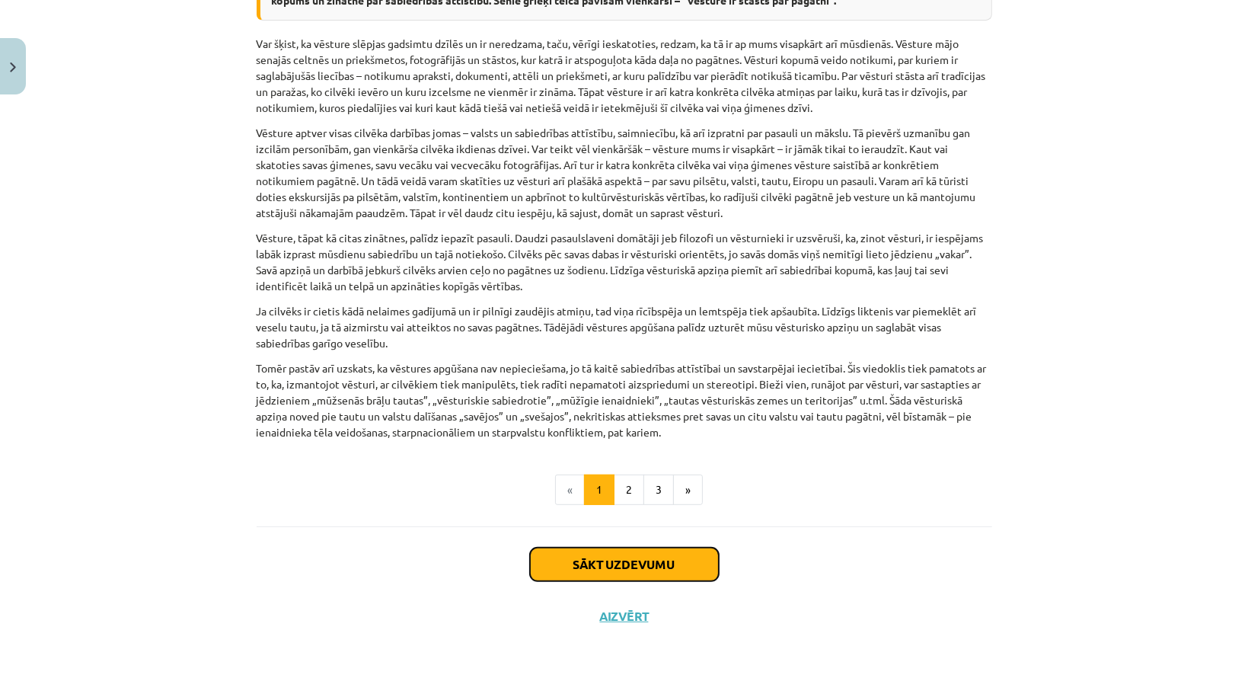
click at [618, 563] on button "Sākt uzdevumu" at bounding box center [624, 563] width 189 height 33
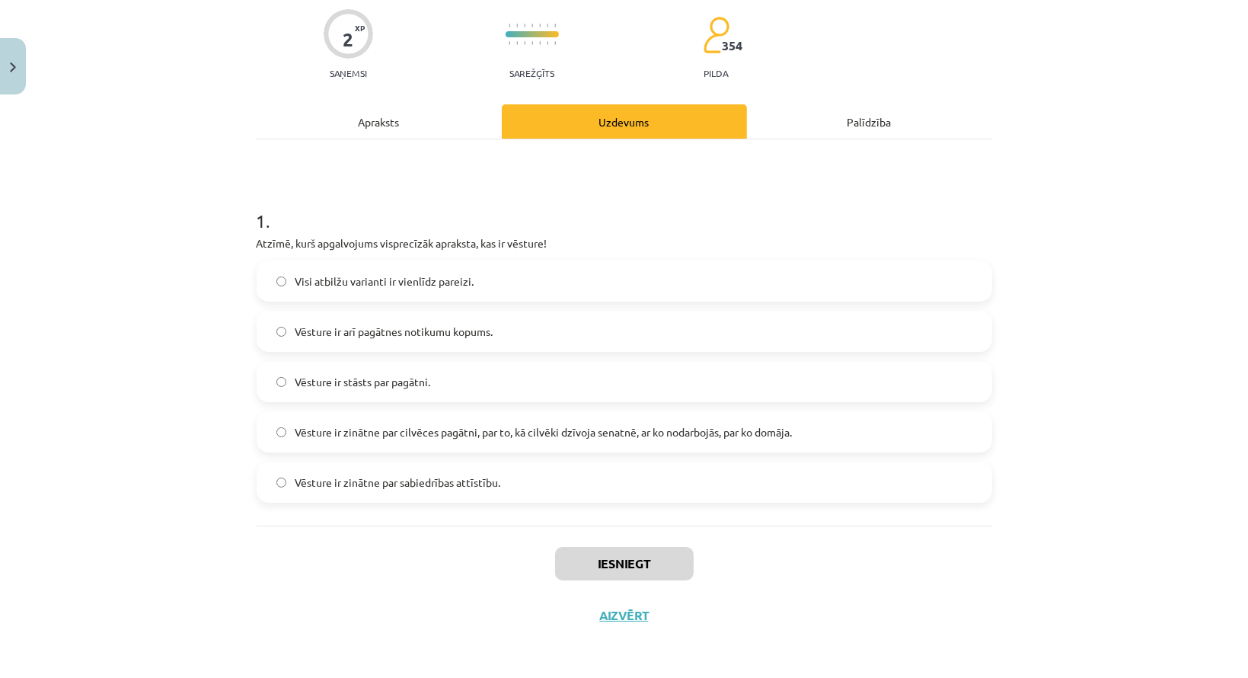
scroll to position [121, 0]
click at [553, 340] on label "Vēsture ir arī pagātnes notikumu kopums." at bounding box center [624, 330] width 732 height 38
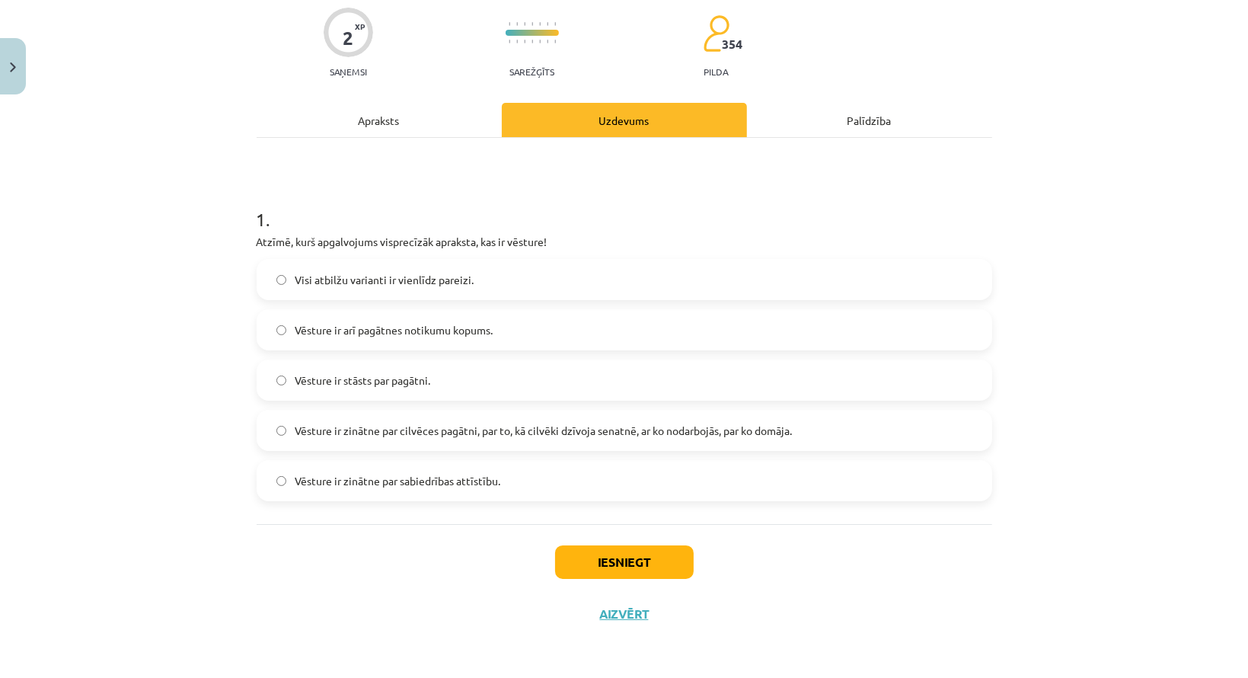
click at [515, 393] on label "Vēsture ir stāsts par pagātni." at bounding box center [624, 380] width 732 height 38
click at [471, 327] on span "Vēsture ir arī pagātnes notikumu kopums." at bounding box center [394, 330] width 198 height 16
click at [466, 305] on div "Visi atbilžu varianti ir vienlīdz pareizi. Vēsture ir arī pagātnes notikumu kop…" at bounding box center [624, 380] width 735 height 242
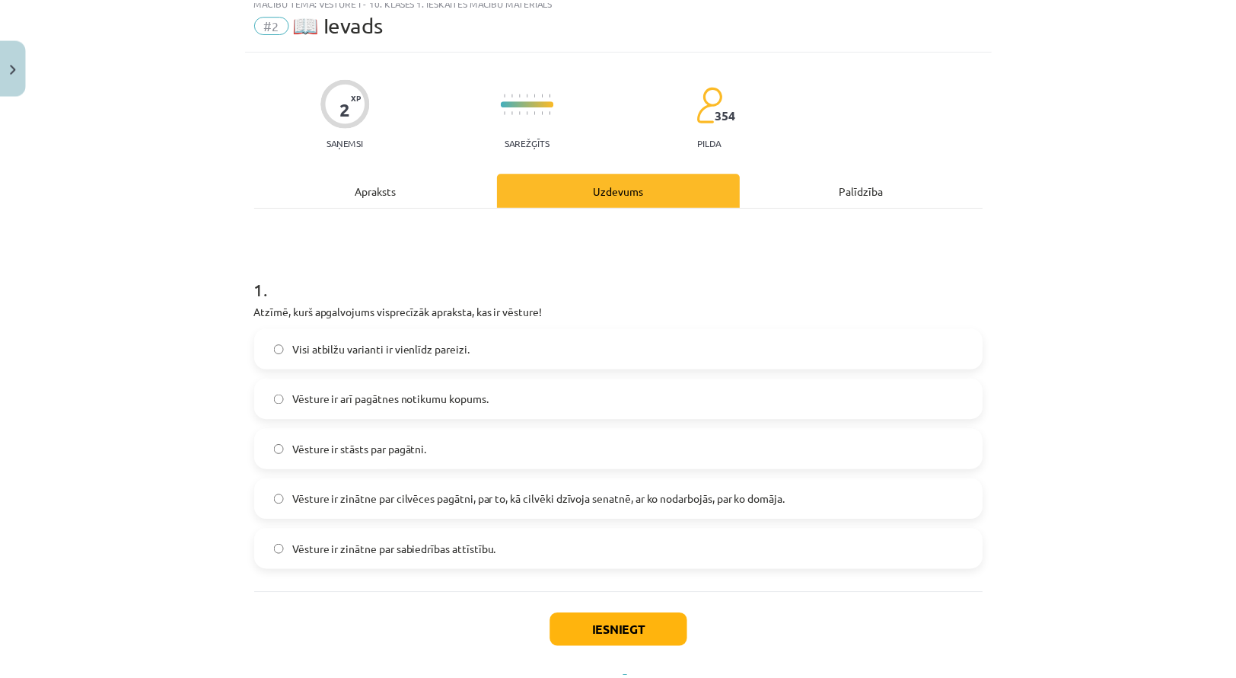
scroll to position [0, 0]
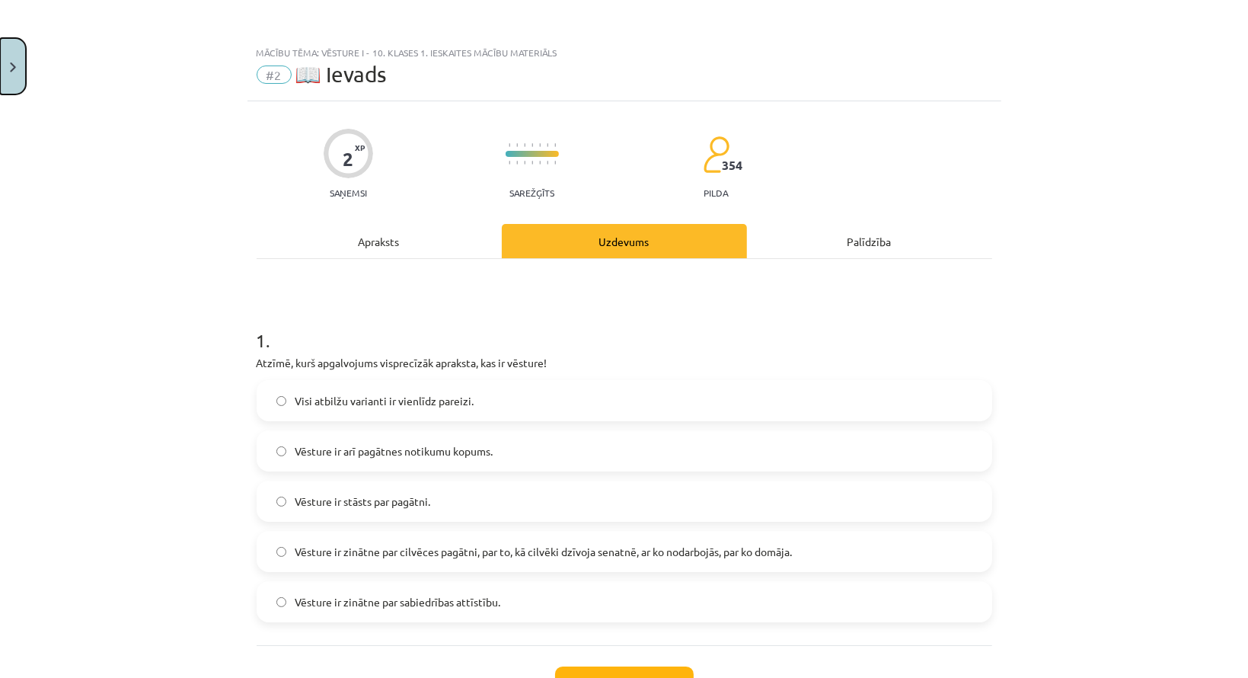
click at [10, 71] on img "Close" at bounding box center [13, 67] width 6 height 10
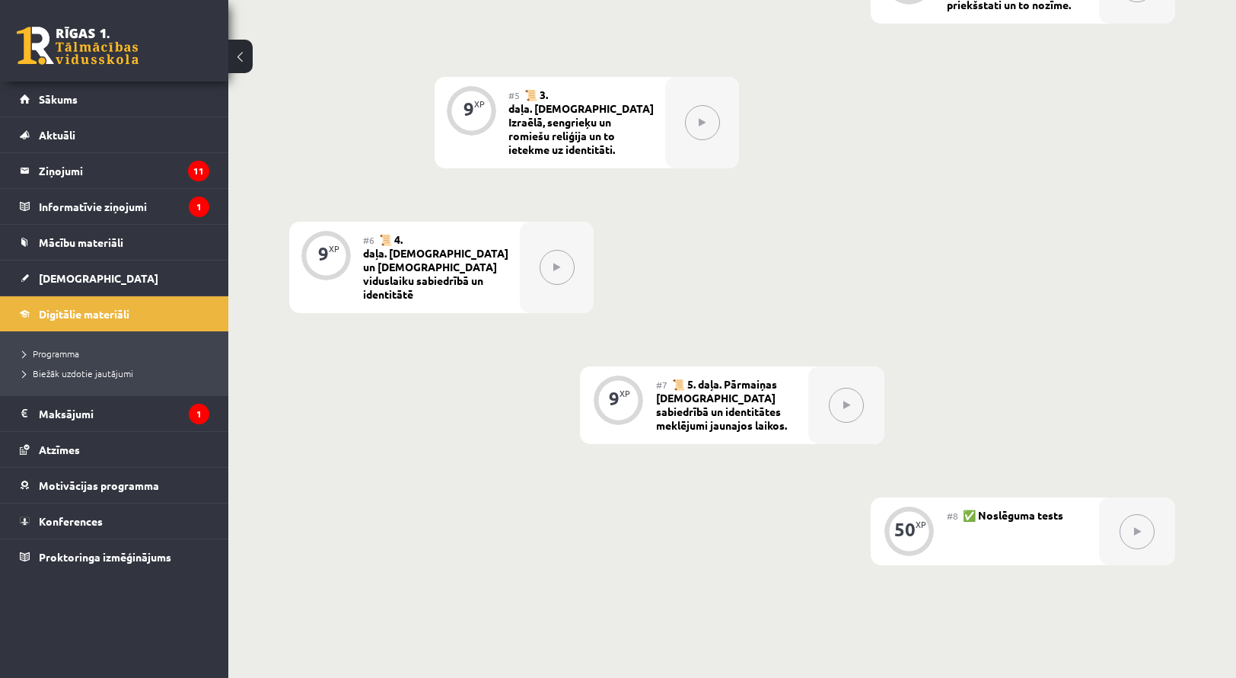
scroll to position [716, 0]
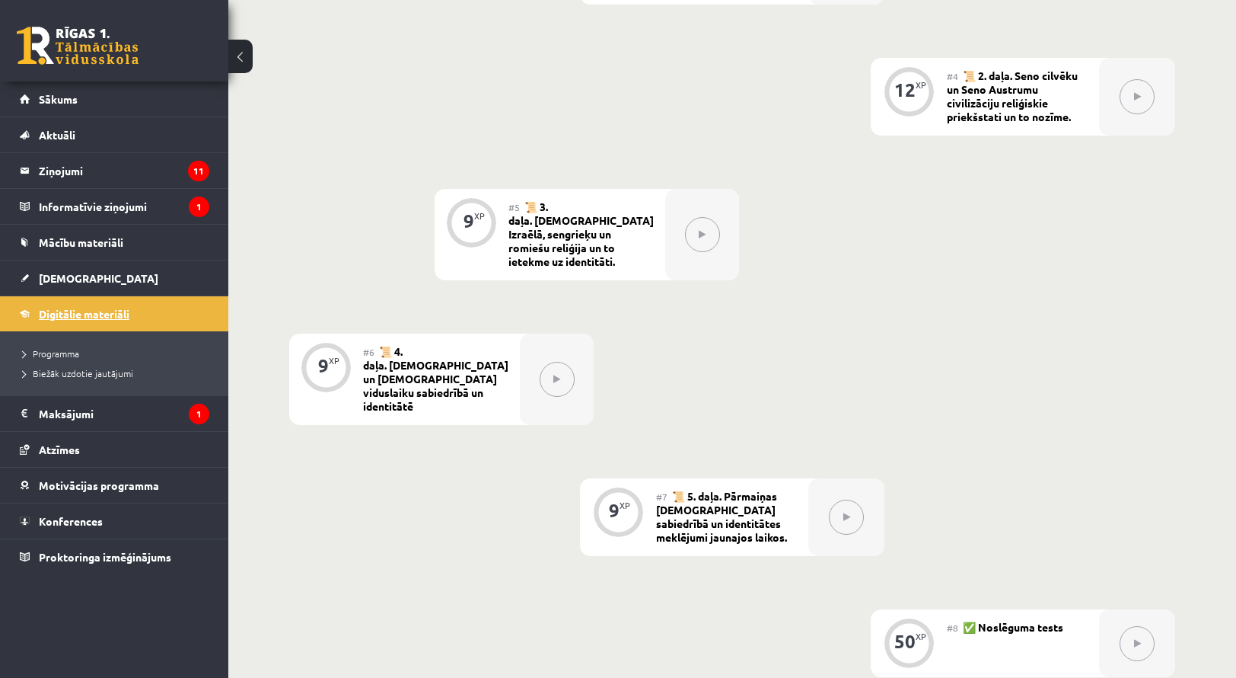
click at [86, 317] on span "Digitālie materiāli" at bounding box center [84, 314] width 91 height 14
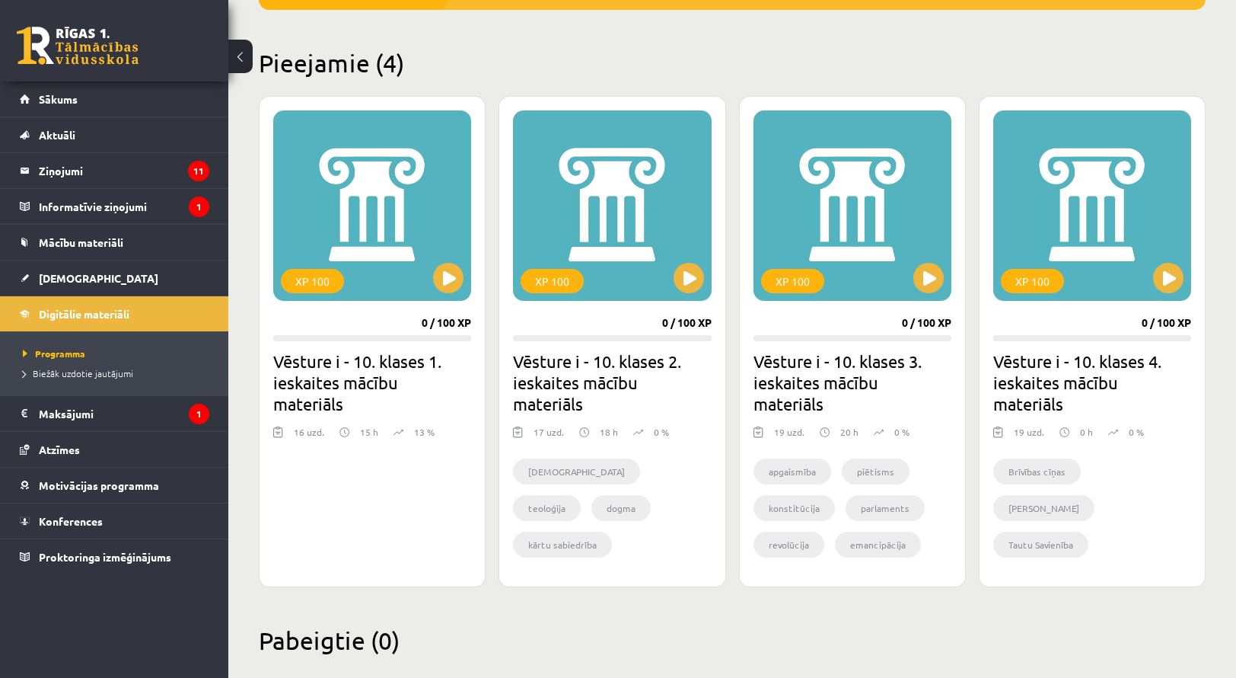
scroll to position [364, 0]
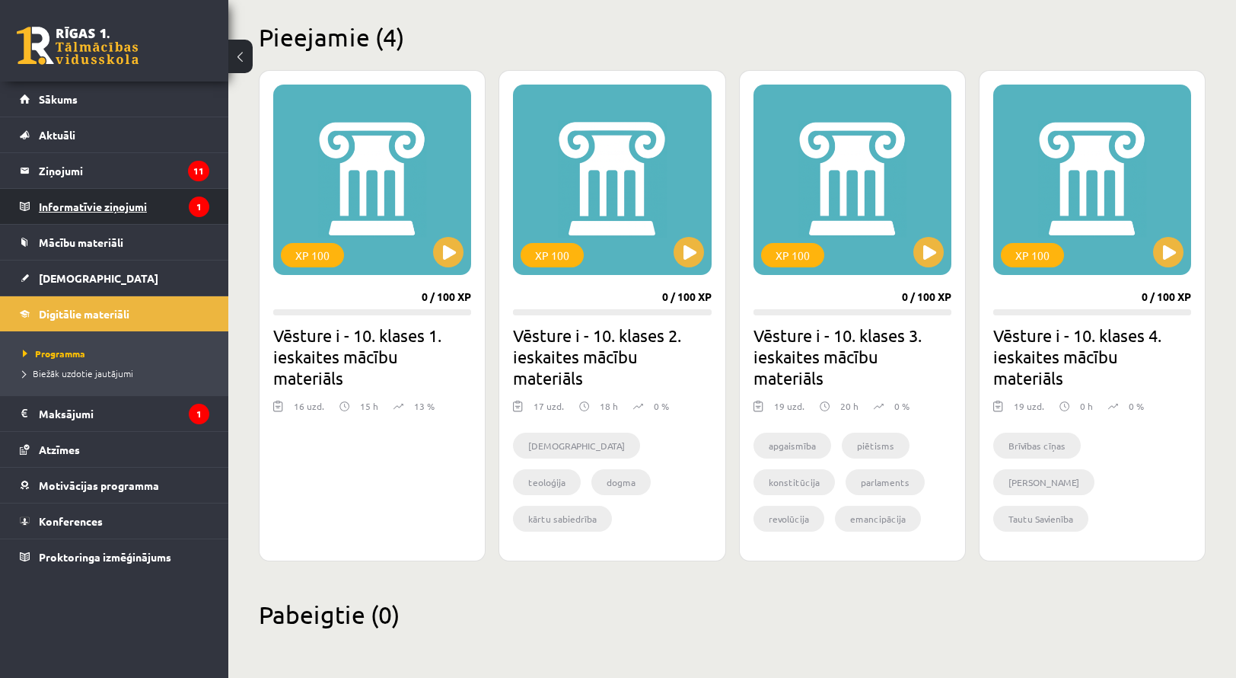
click at [96, 206] on legend "Informatīvie ziņojumi 1" at bounding box center [124, 206] width 171 height 35
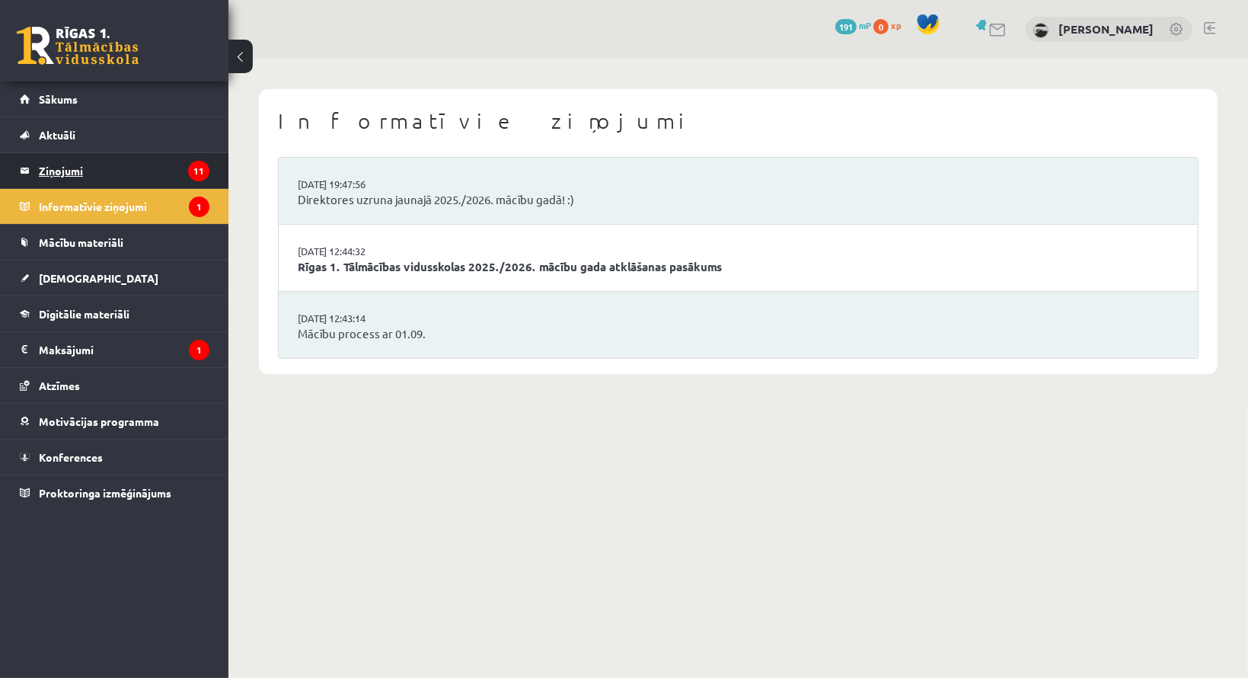
click at [99, 159] on legend "Ziņojumi 11" at bounding box center [124, 170] width 171 height 35
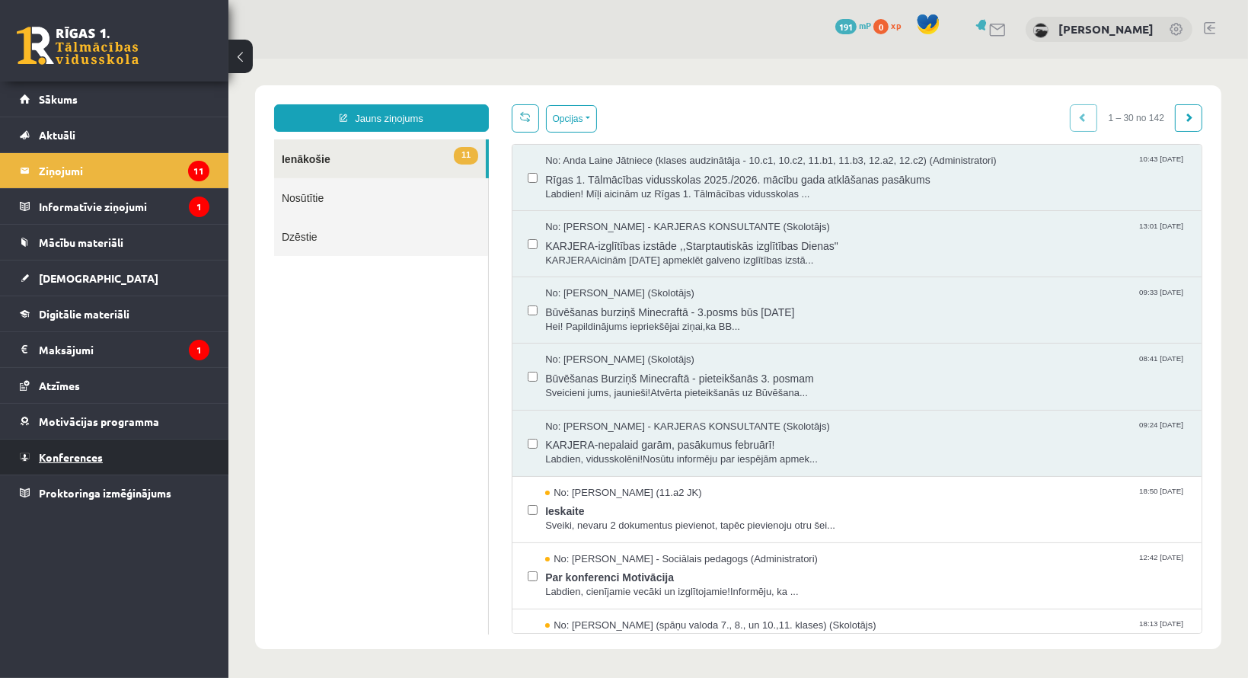
click at [120, 448] on link "Konferences" at bounding box center [115, 456] width 190 height 35
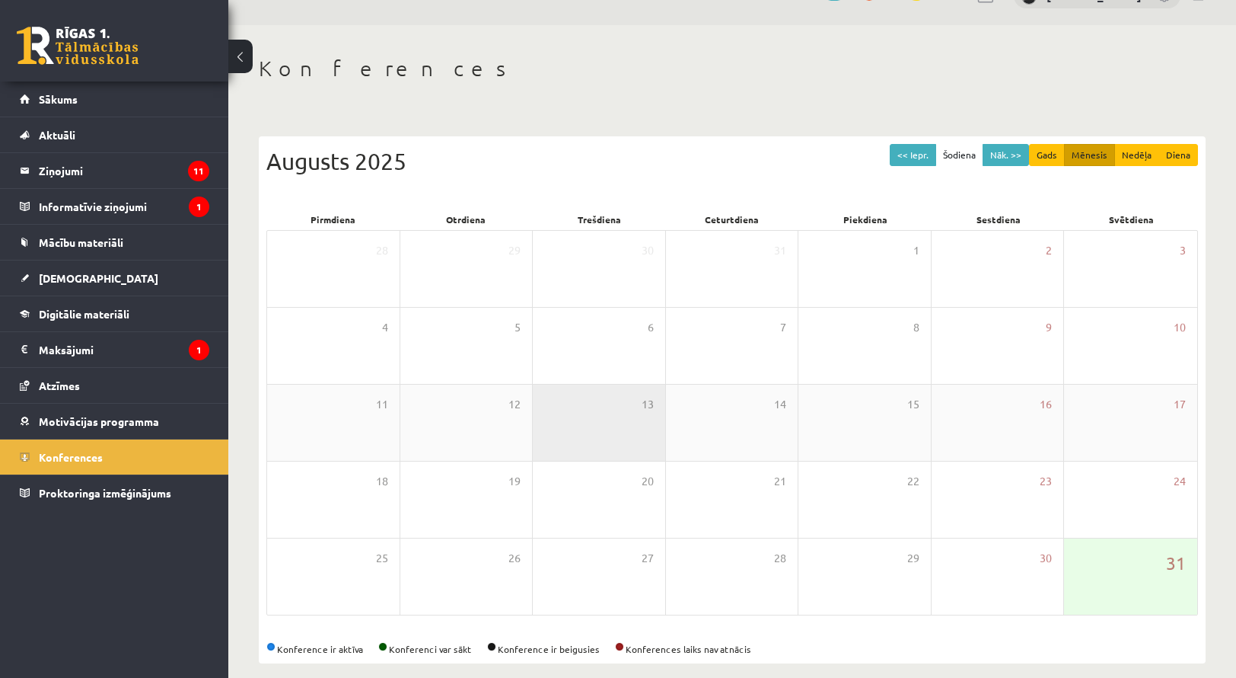
scroll to position [49, 0]
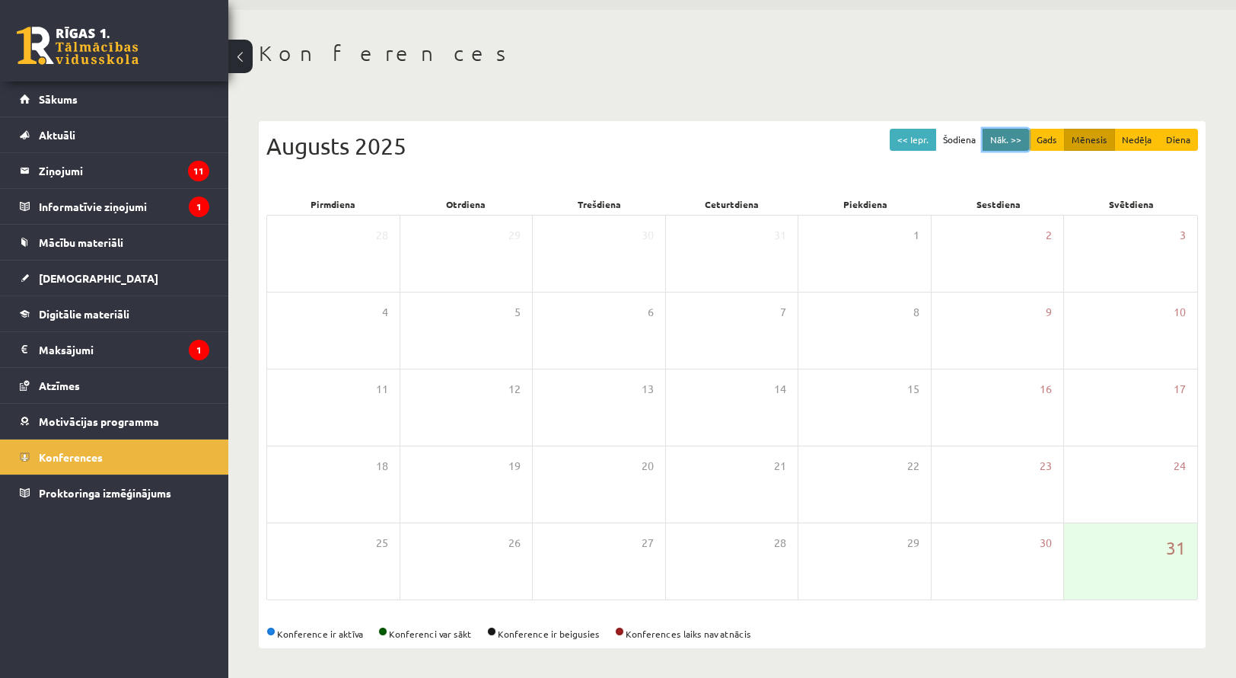
click at [1016, 136] on button "Nāk. >>" at bounding box center [1006, 140] width 46 height 22
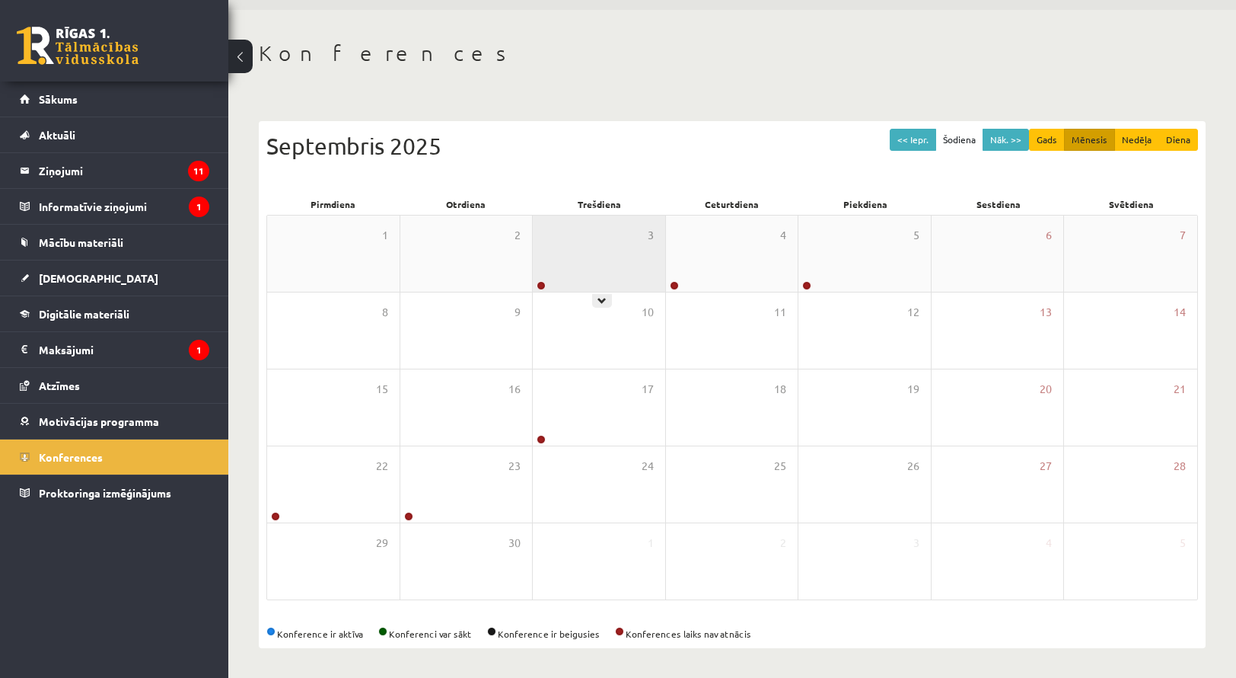
click at [560, 269] on div "3" at bounding box center [599, 253] width 132 height 76
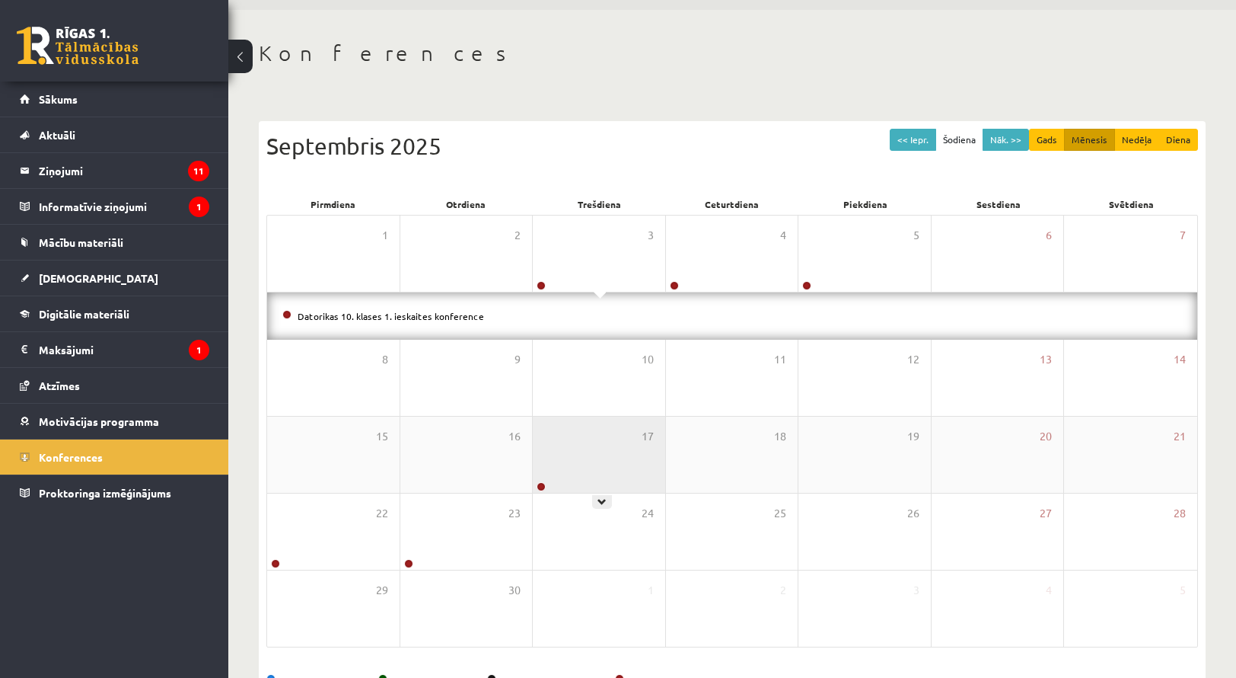
click at [569, 466] on div "17" at bounding box center [599, 454] width 132 height 76
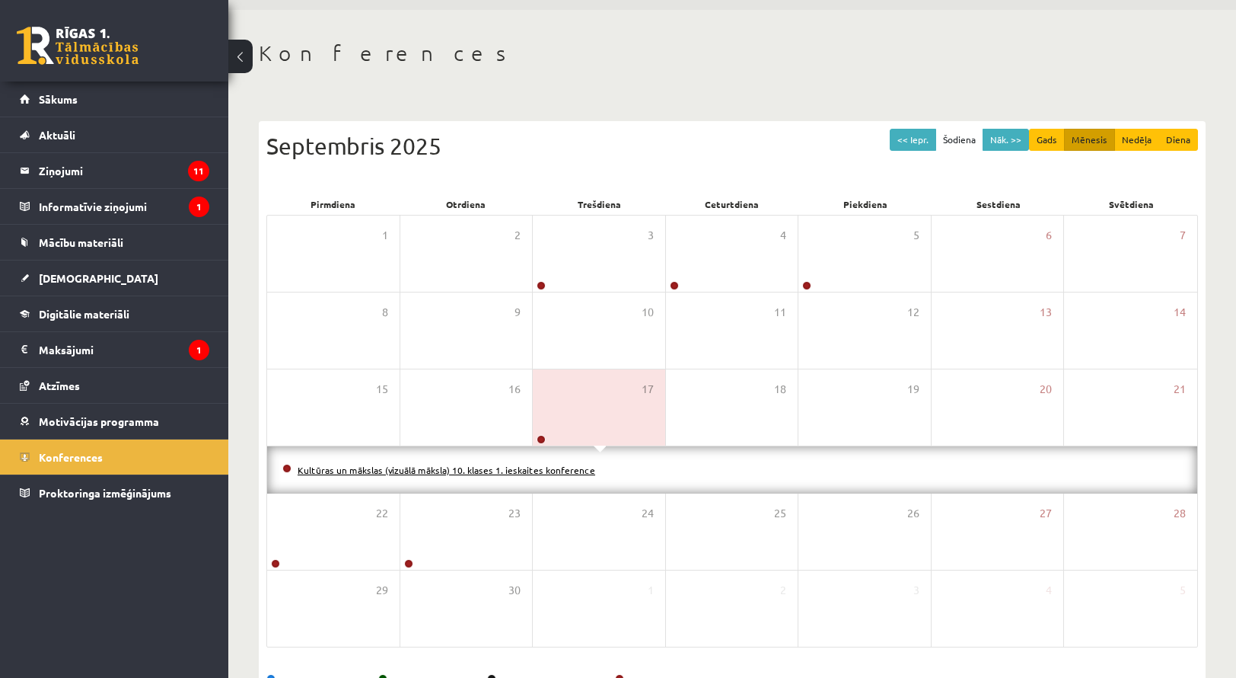
click at [534, 466] on link "Kultūras un mākslas (vizuālā māksla) 10. klases 1. ieskaites konference" at bounding box center [447, 470] width 298 height 12
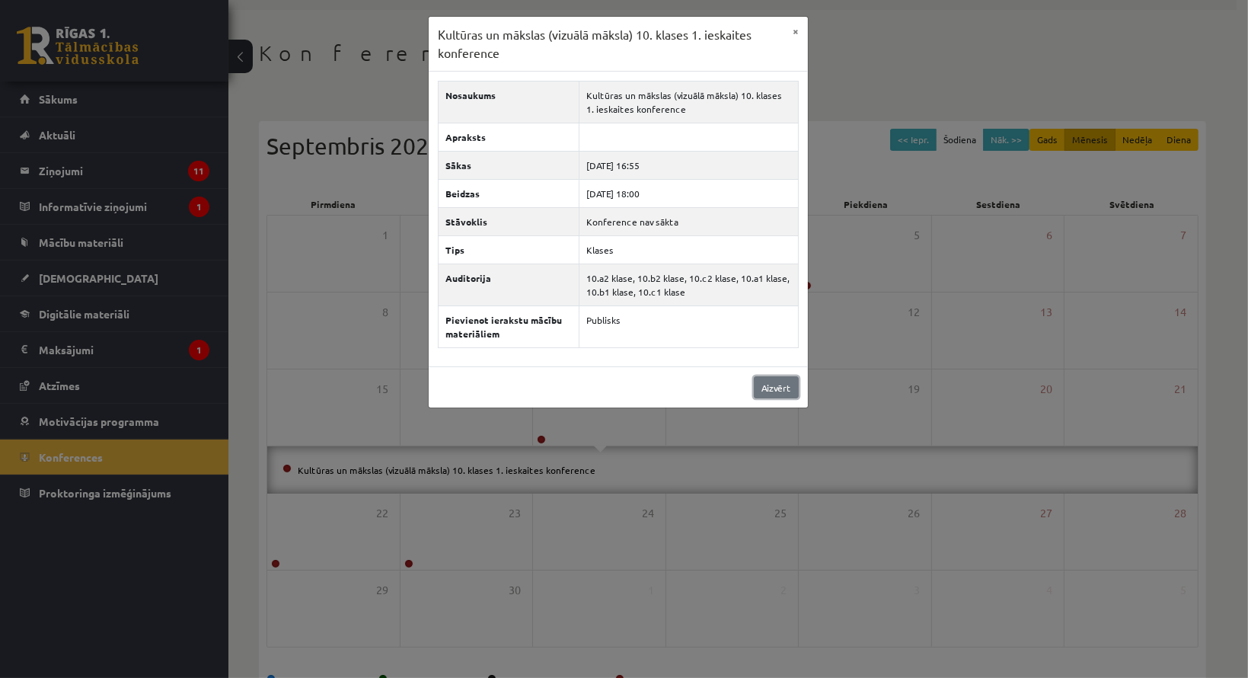
click at [774, 393] on link "Aizvērt" at bounding box center [776, 387] width 45 height 22
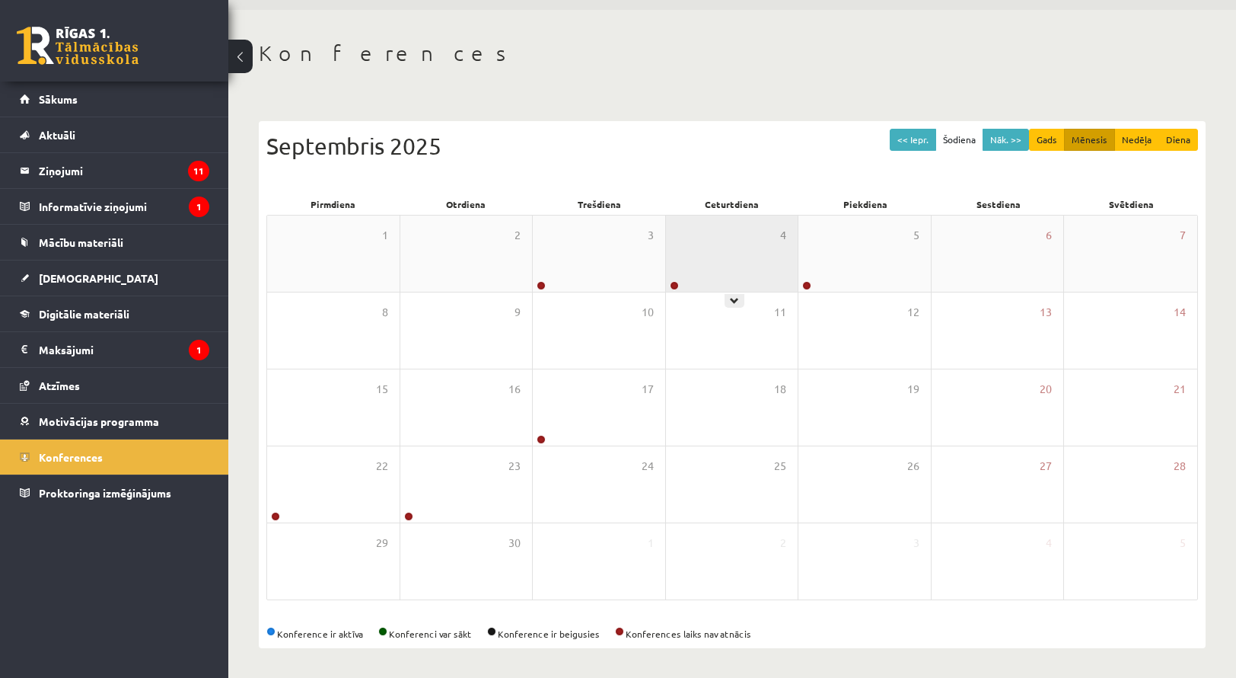
click at [703, 277] on div "4" at bounding box center [732, 253] width 132 height 76
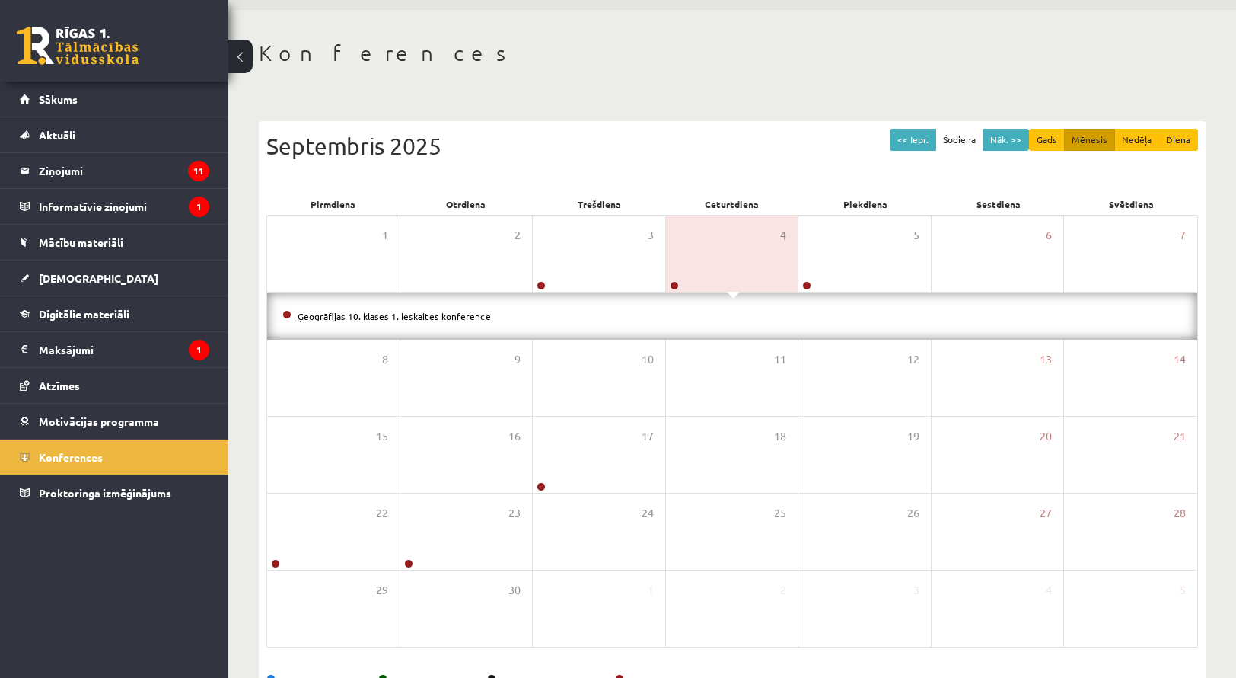
click at [420, 311] on link "Ģeogrāfijas 10. klases 1. ieskaites konference" at bounding box center [394, 316] width 193 height 12
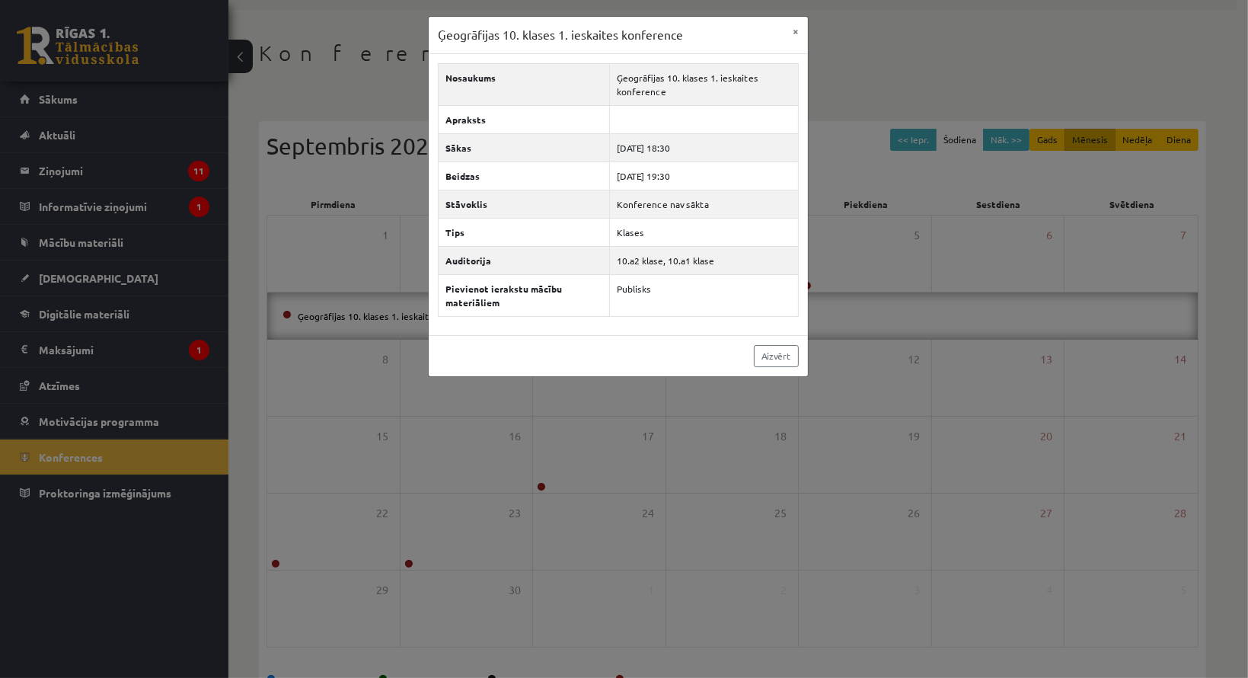
drag, startPoint x: 751, startPoint y: 352, endPoint x: 687, endPoint y: 389, distance: 74.3
click at [687, 389] on div "Ģeogrāfijas 10. klases 1. ieskaites konference × Nosaukums Ģeogrāfijas 10. klas…" at bounding box center [624, 339] width 1248 height 678
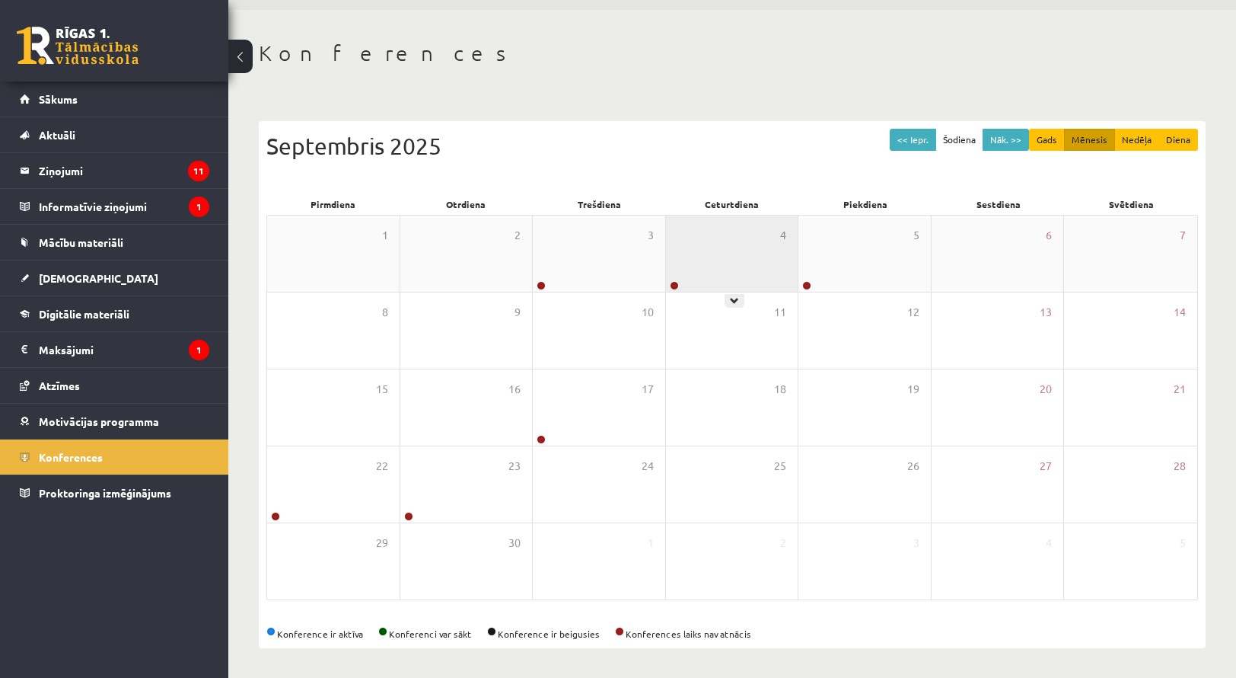
click at [685, 279] on div "4" at bounding box center [732, 253] width 132 height 76
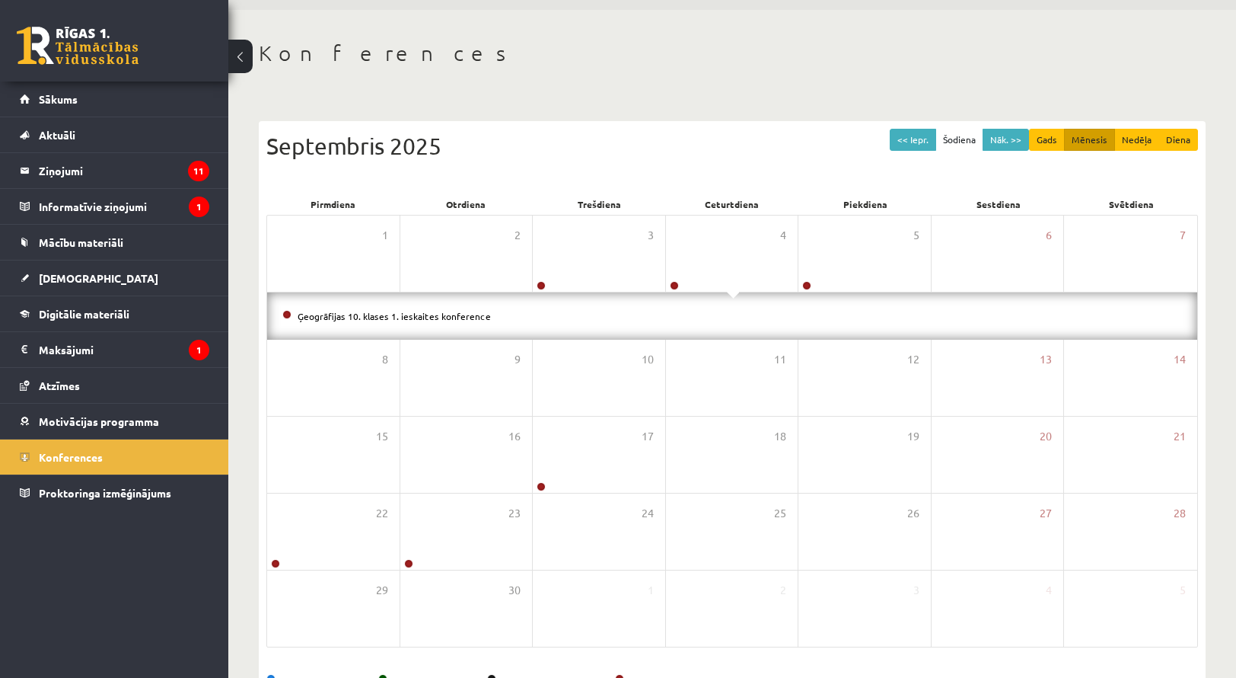
click at [652, 325] on div "Ģeogrāfijas 10. klases 1. ieskaites konference" at bounding box center [732, 315] width 930 height 47
click at [392, 310] on link "Ģeogrāfijas 10. klases 1. ieskaites konference" at bounding box center [394, 316] width 193 height 12
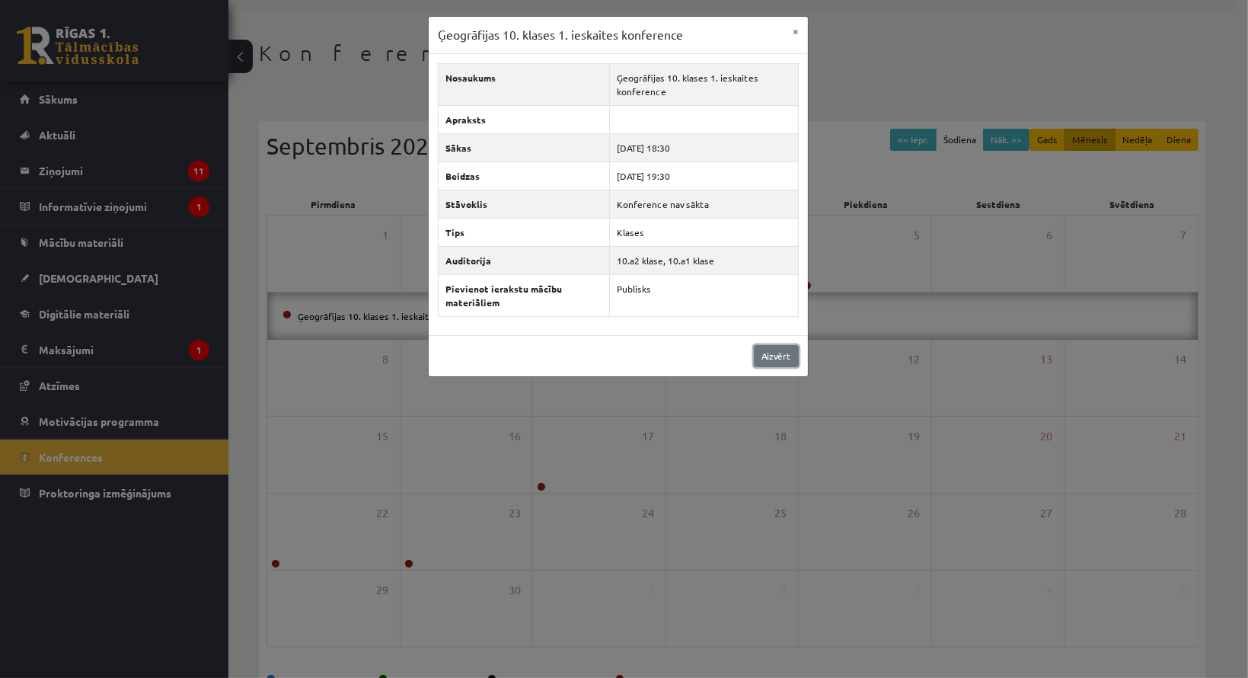
click at [758, 345] on link "Aizvērt" at bounding box center [776, 356] width 45 height 22
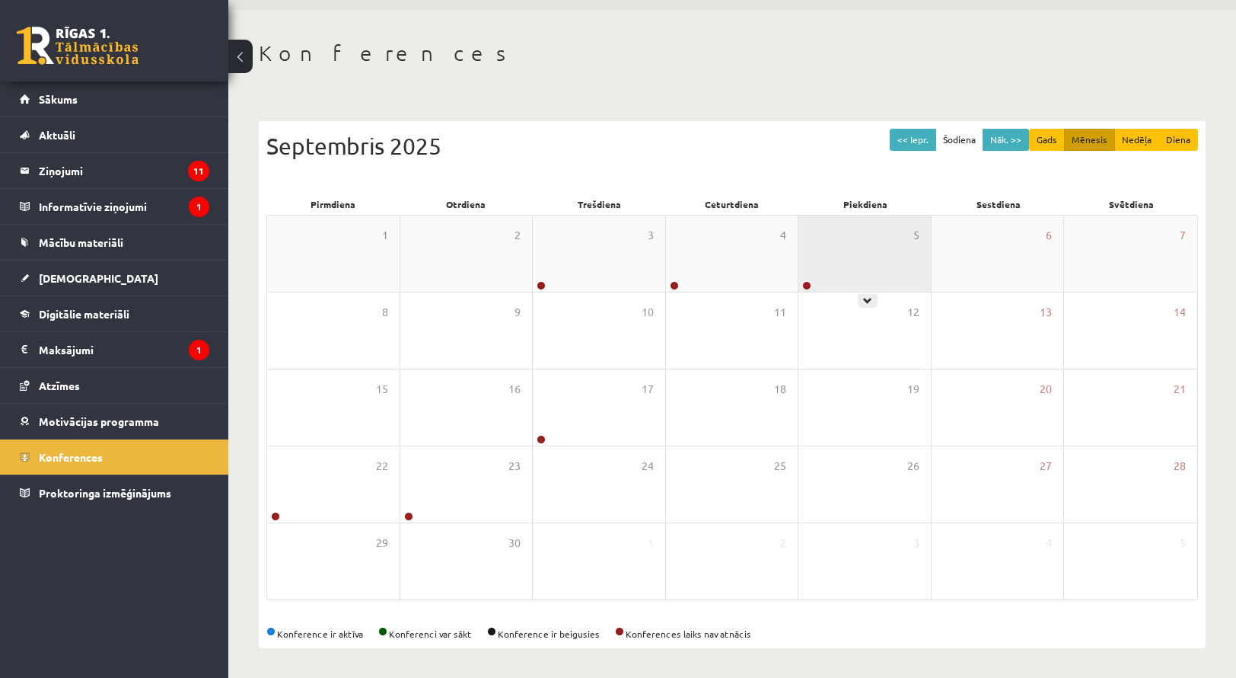
click at [818, 284] on div "5" at bounding box center [865, 253] width 132 height 76
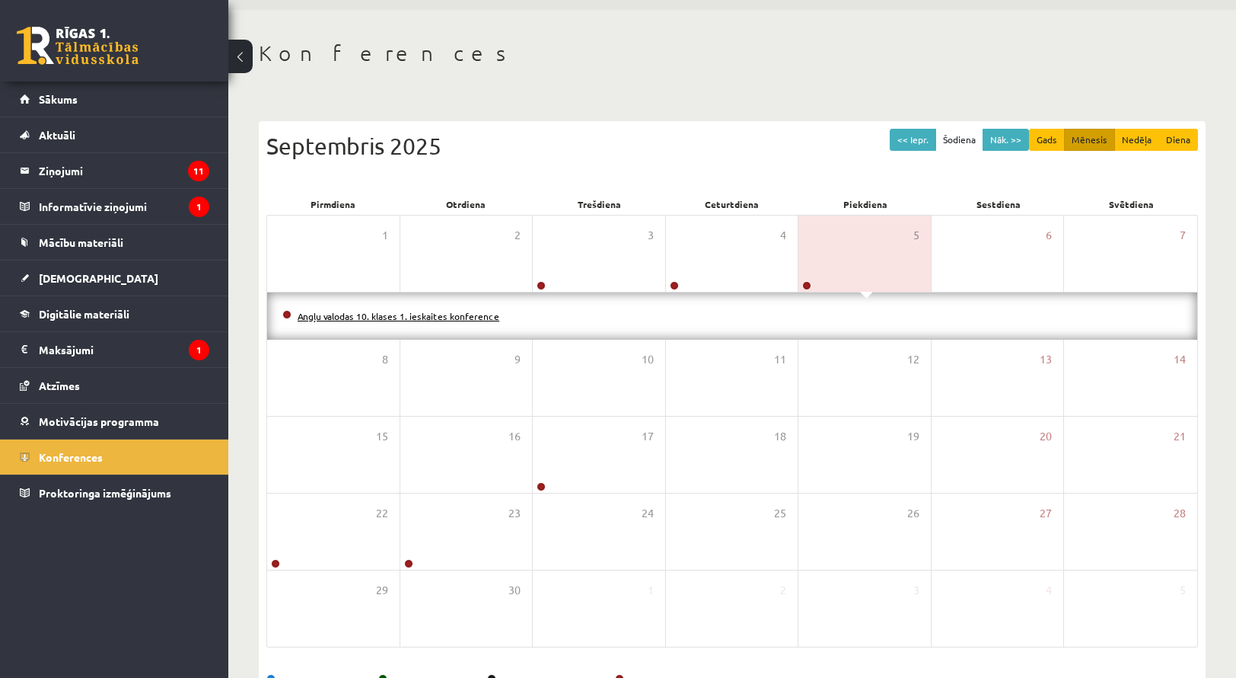
click at [449, 314] on link "Angļu valodas 10. klases 1. ieskaites konference" at bounding box center [399, 316] width 202 height 12
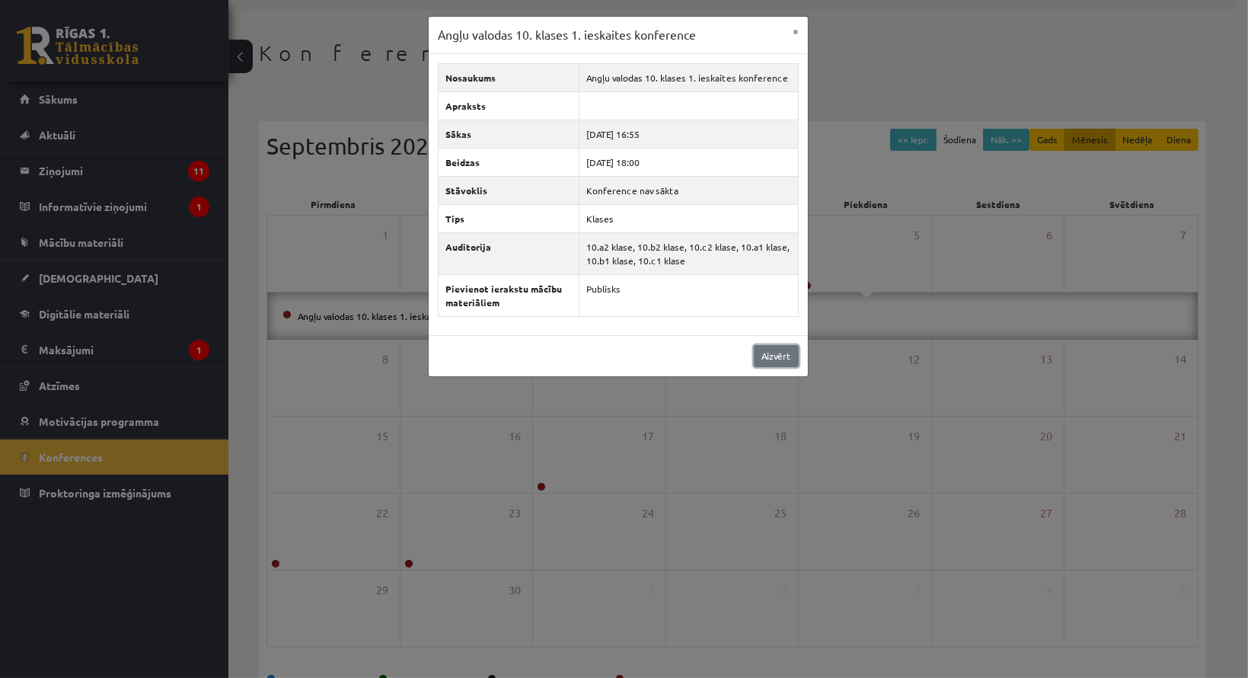
click at [761, 355] on link "Aizvērt" at bounding box center [776, 356] width 45 height 22
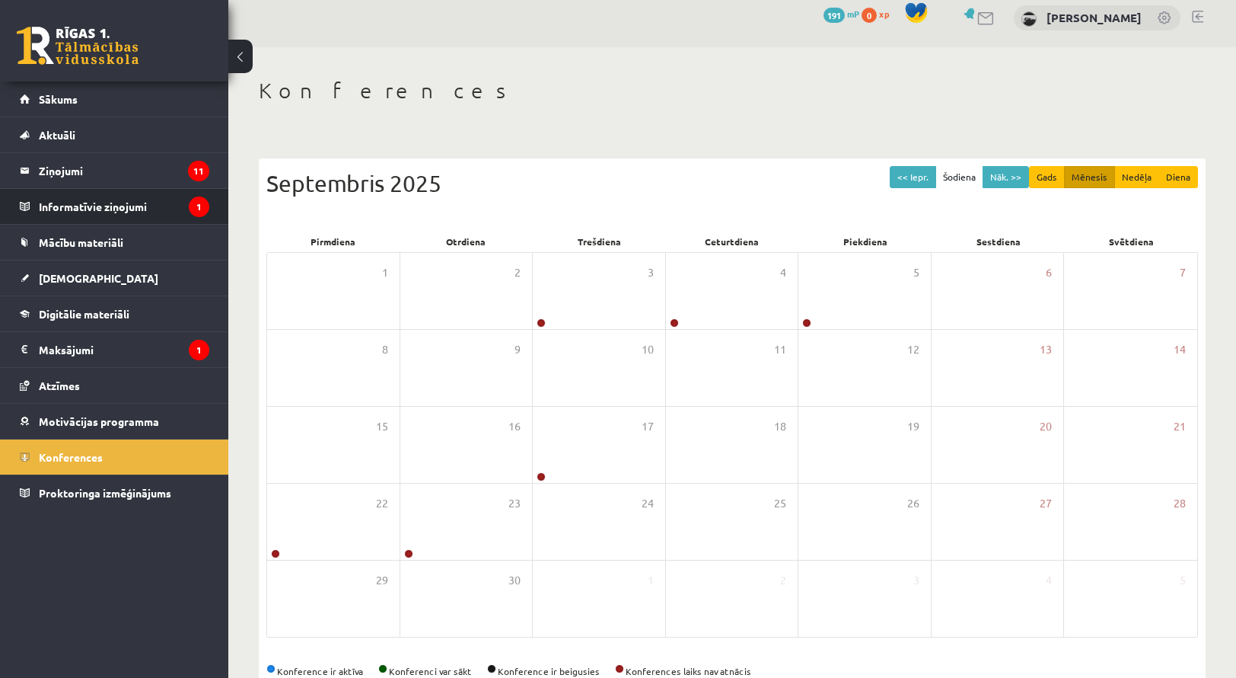
scroll to position [0, 0]
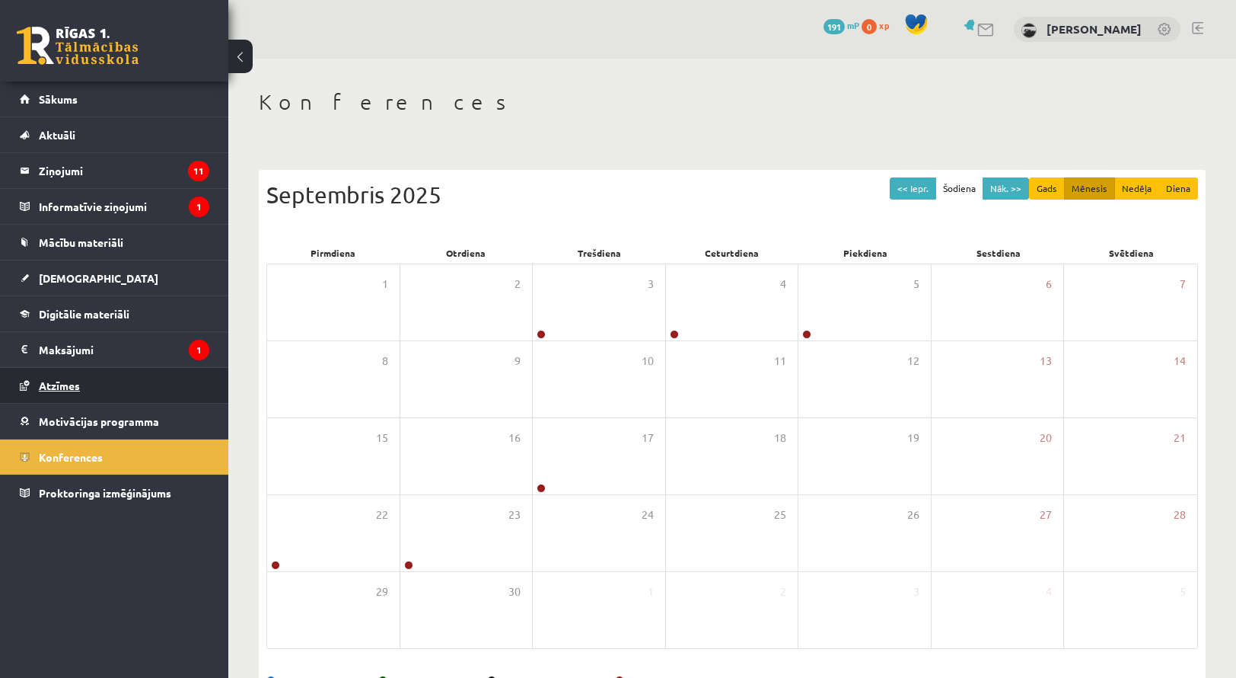
click at [78, 375] on link "Atzīmes" at bounding box center [115, 385] width 190 height 35
